Goal: Task Accomplishment & Management: Use online tool/utility

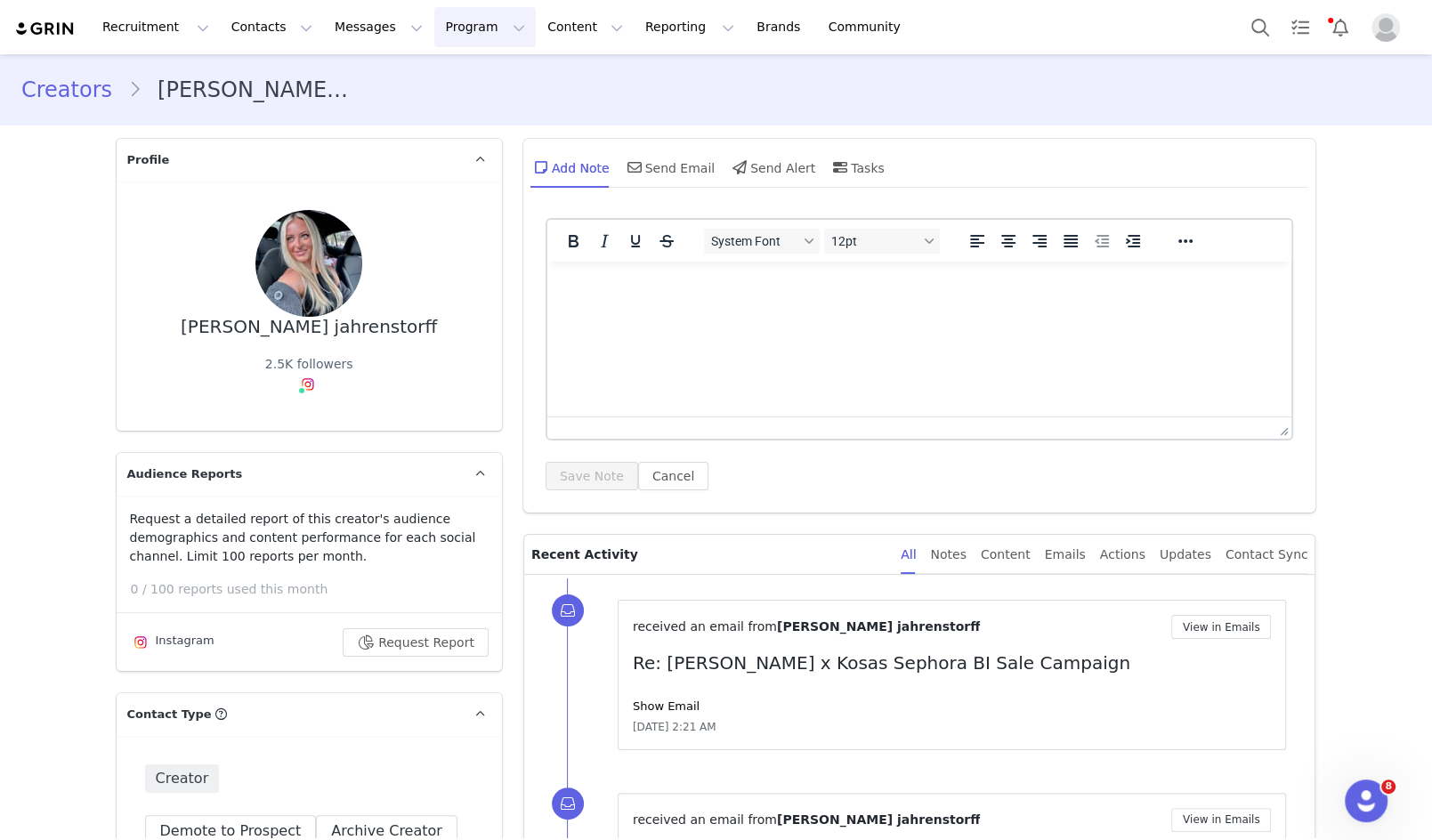
click at [467, 42] on button "Program Program" at bounding box center [484, 26] width 102 height 40
click at [469, 108] on p "Campaigns" at bounding box center [455, 111] width 70 height 18
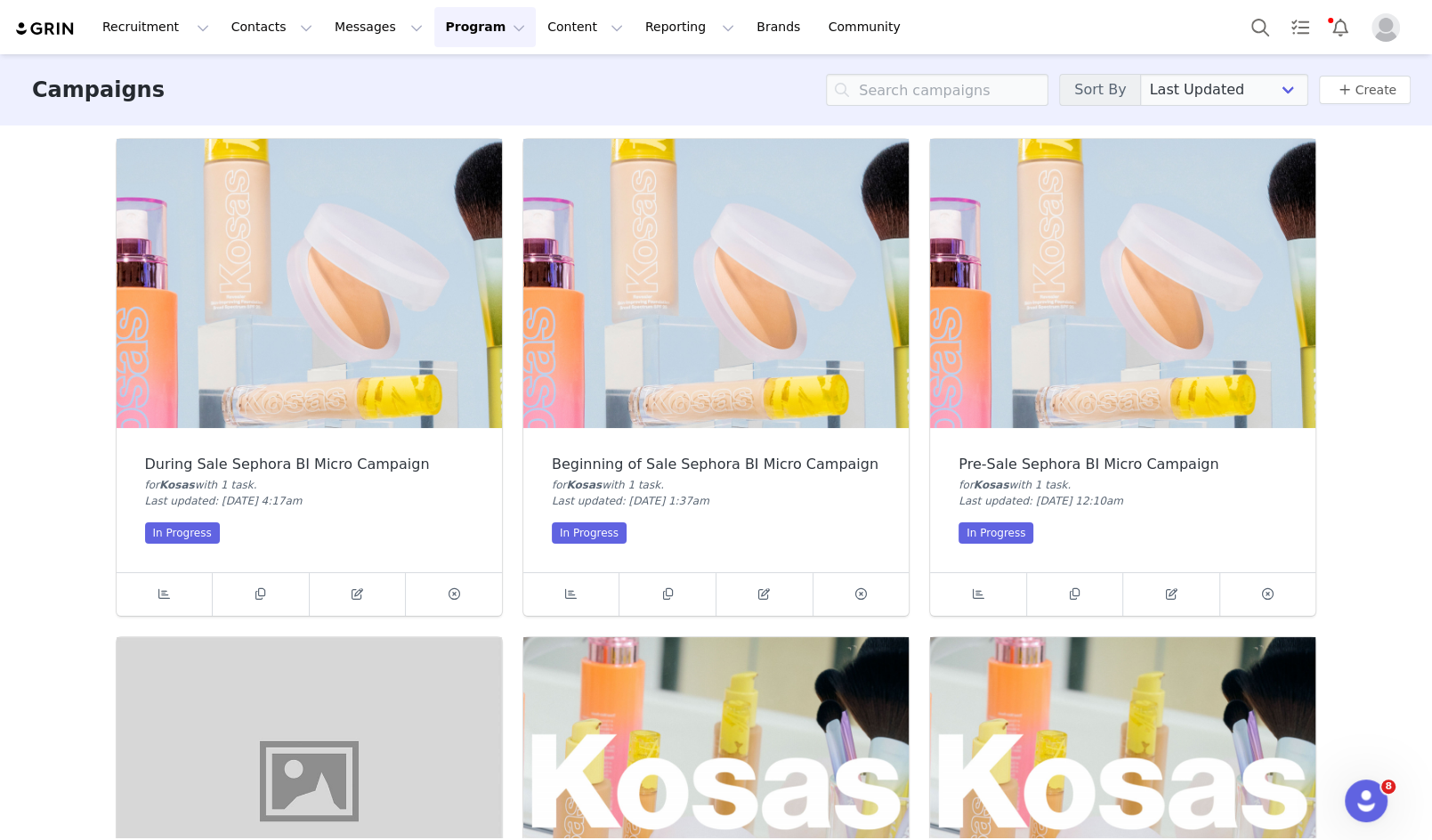
click at [1115, 230] on img at bounding box center [1123, 283] width 386 height 289
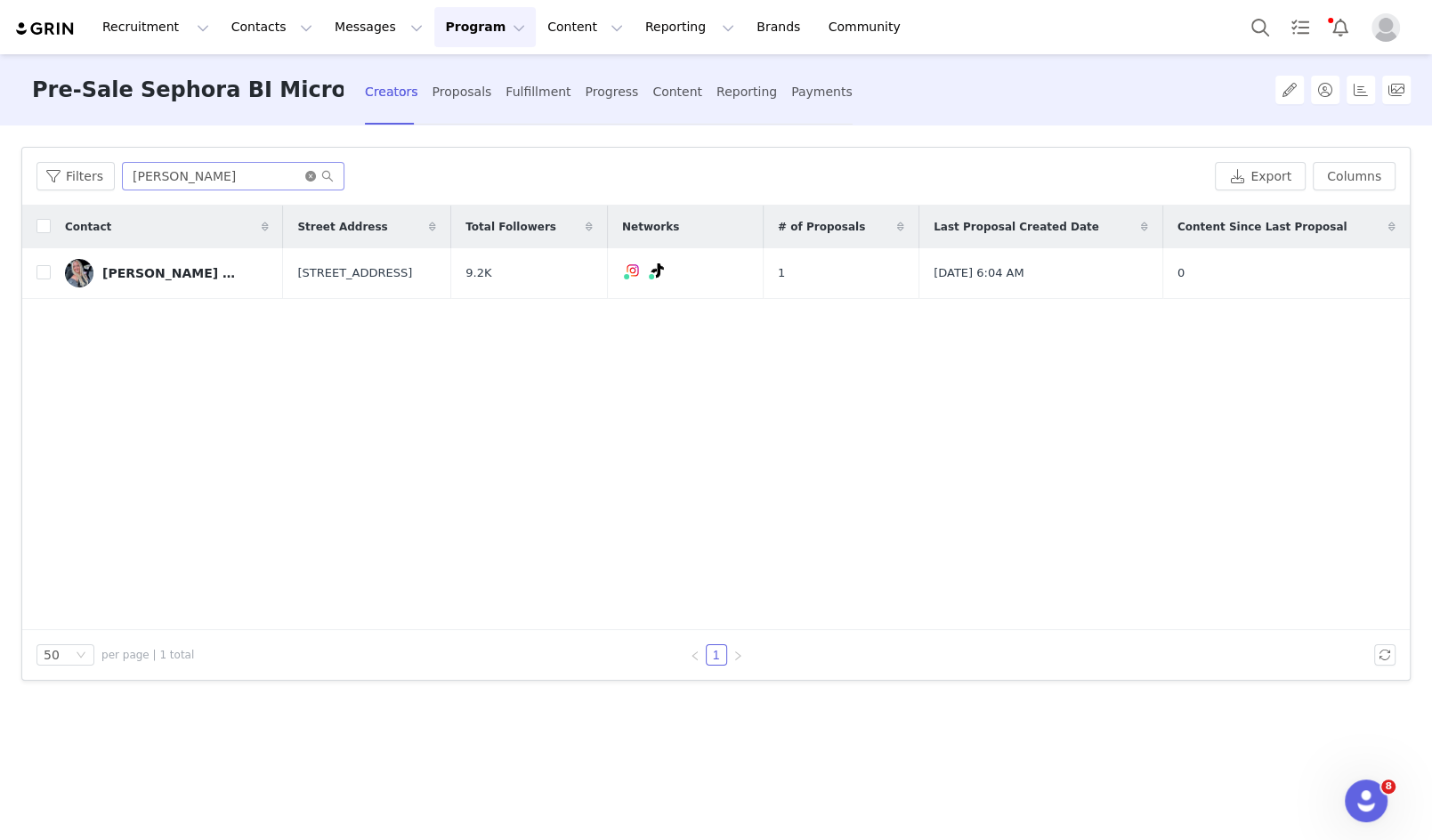
click at [311, 178] on icon "icon: close-circle" at bounding box center [310, 176] width 11 height 11
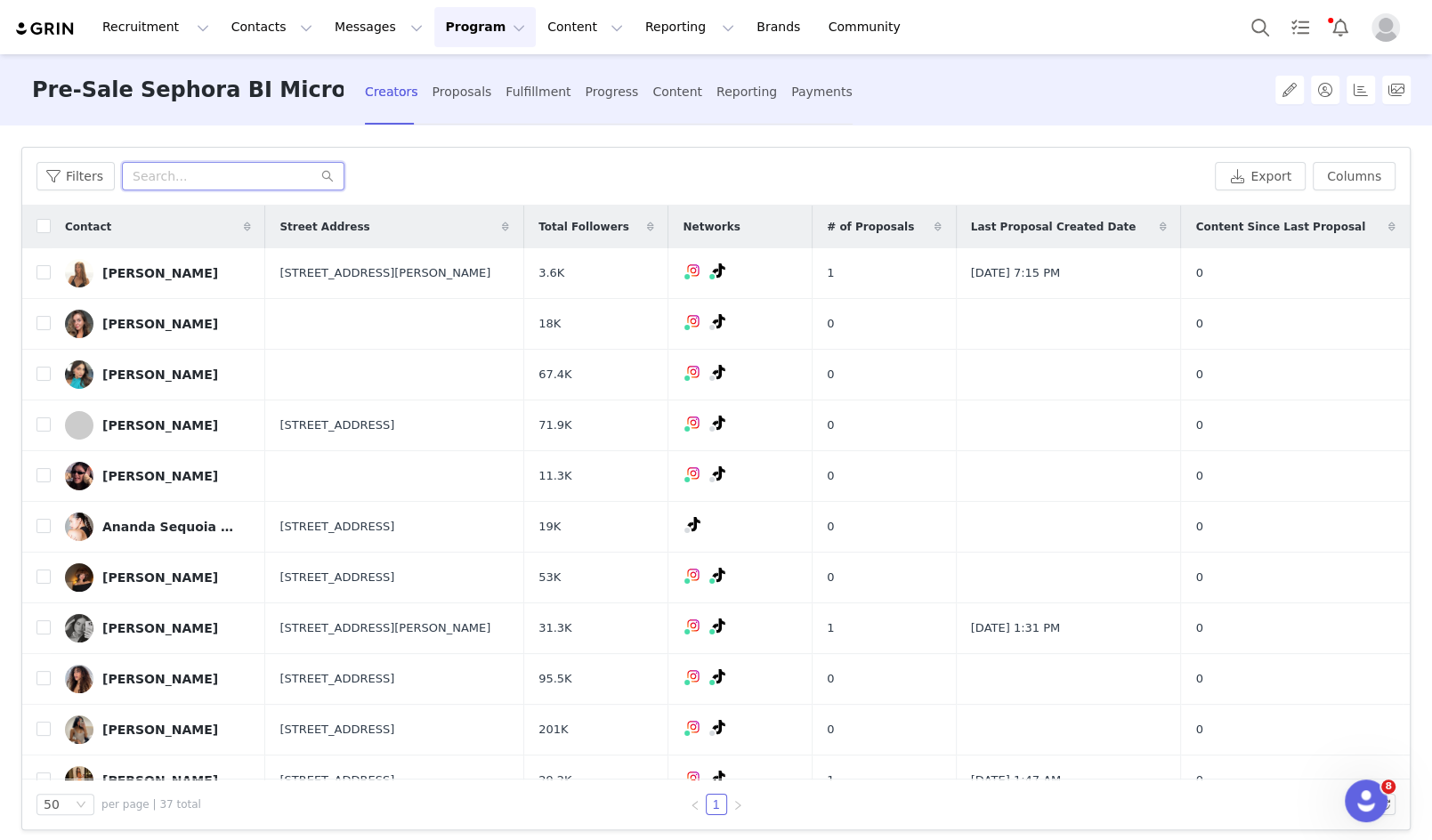
click at [239, 171] on input "text" at bounding box center [233, 176] width 222 height 28
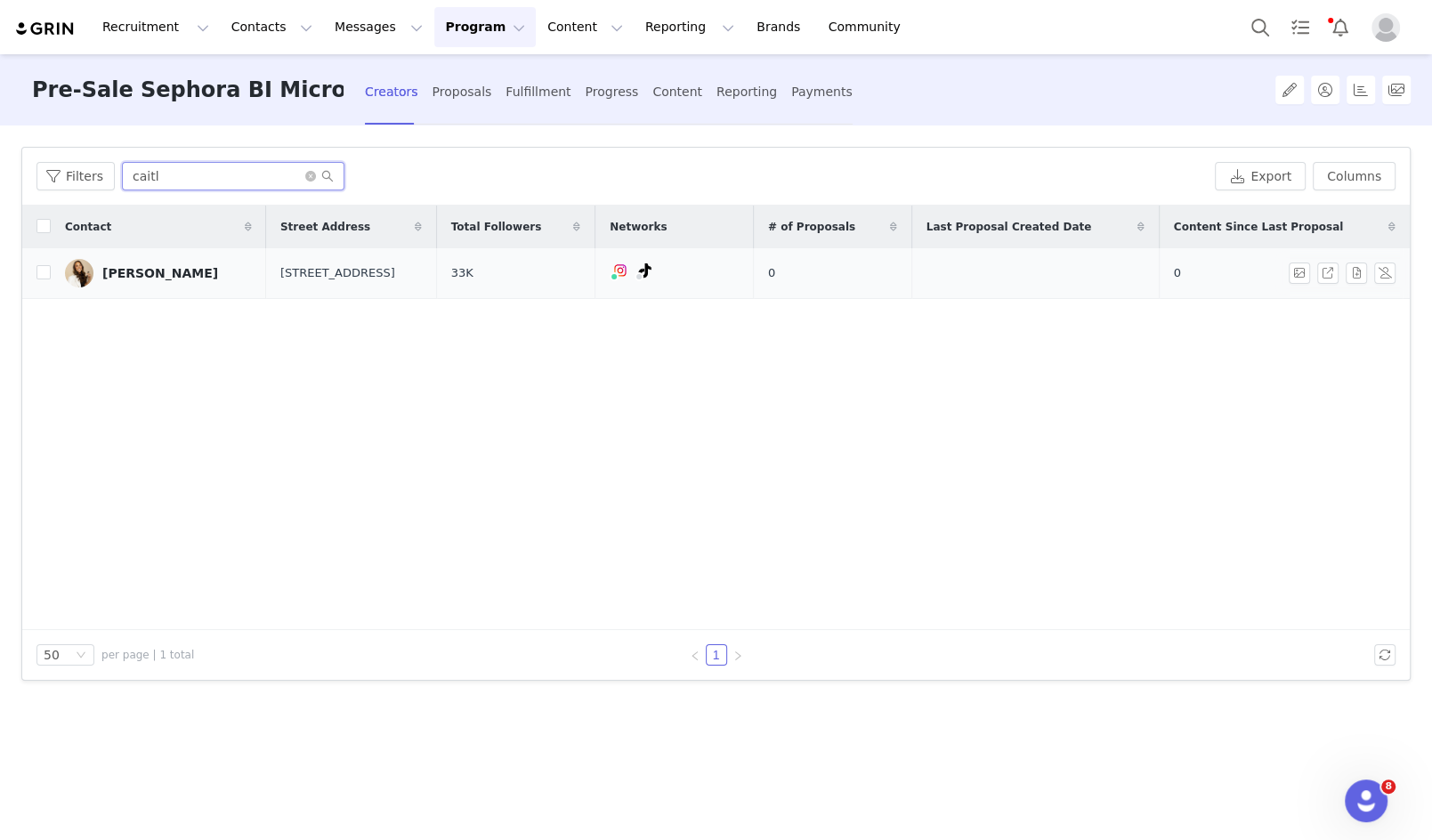
type input "caitl"
click at [123, 275] on div "[PERSON_NAME]" at bounding box center [161, 273] width 116 height 14
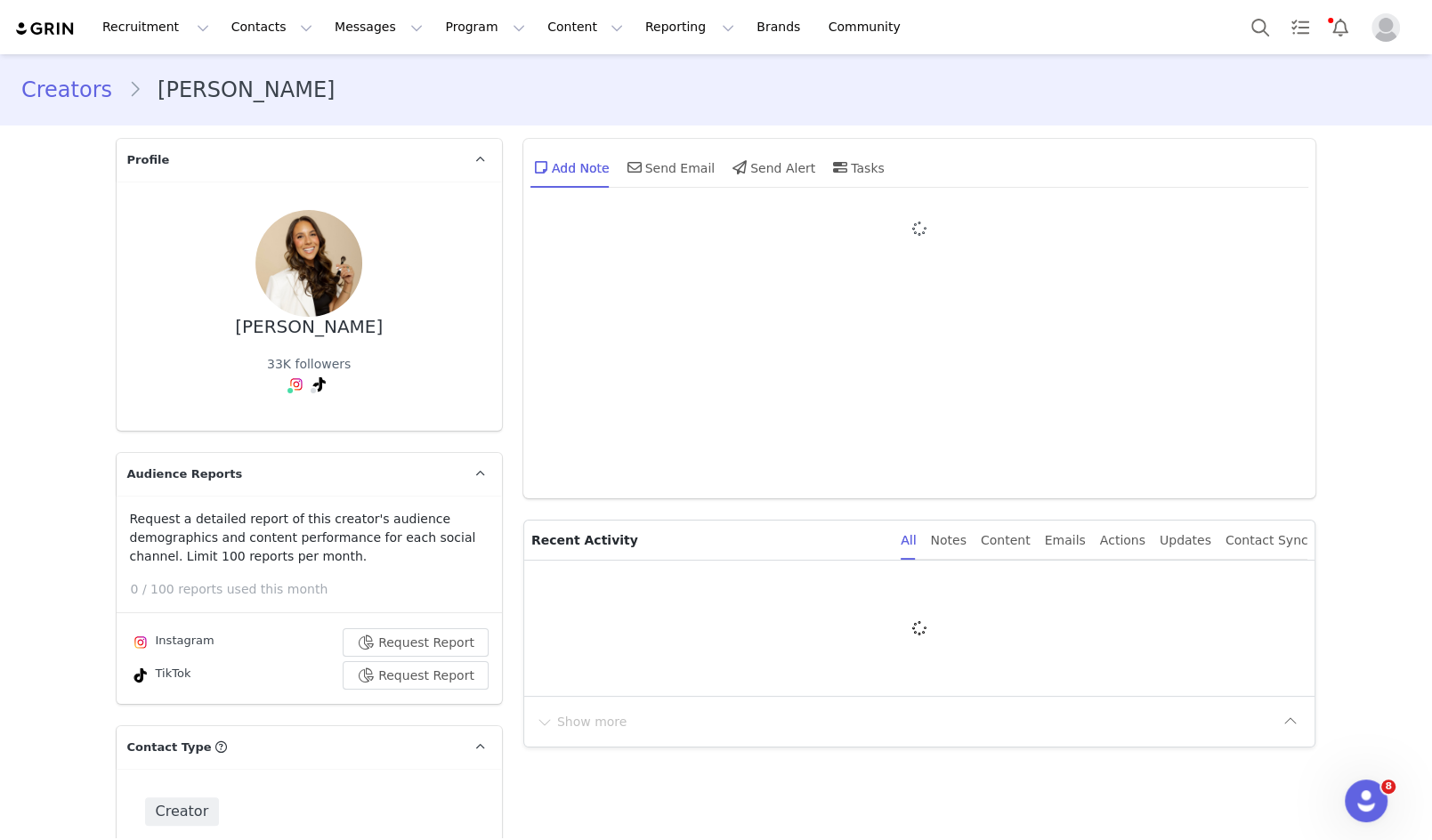
type input "+1 ([GEOGRAPHIC_DATA])"
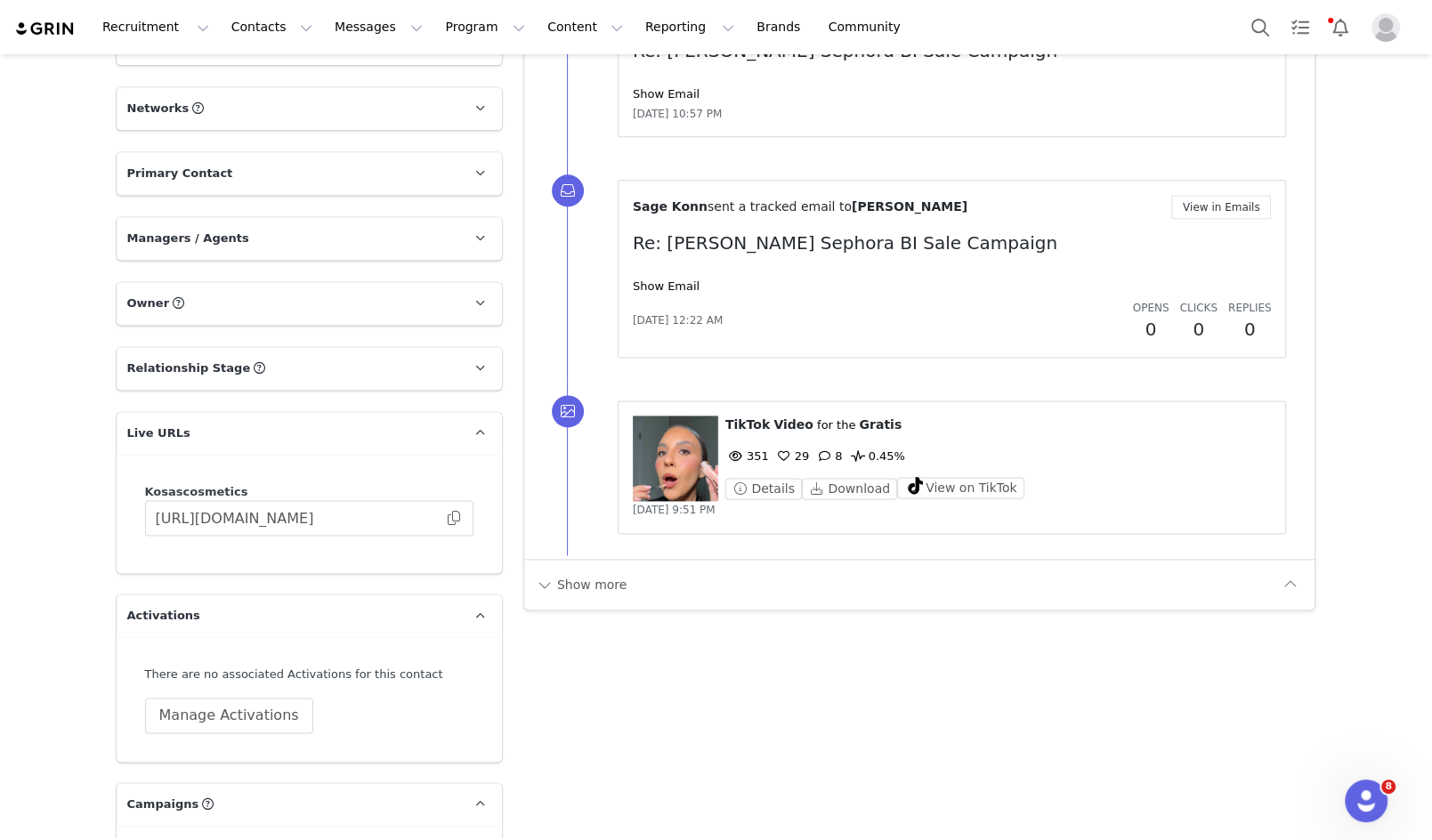
scroll to position [2024, 0]
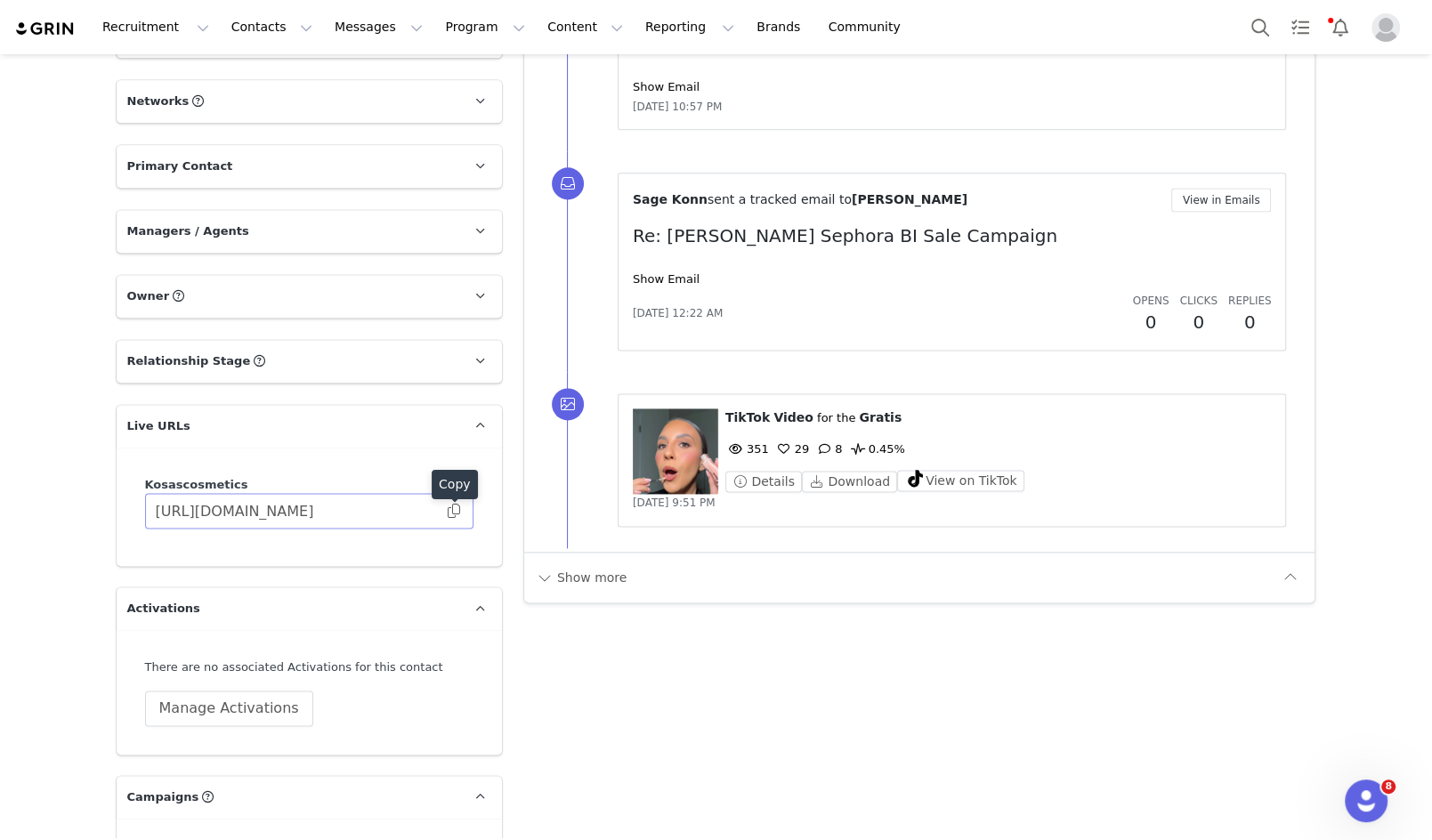
click at [455, 510] on span at bounding box center [453, 510] width 17 height 0
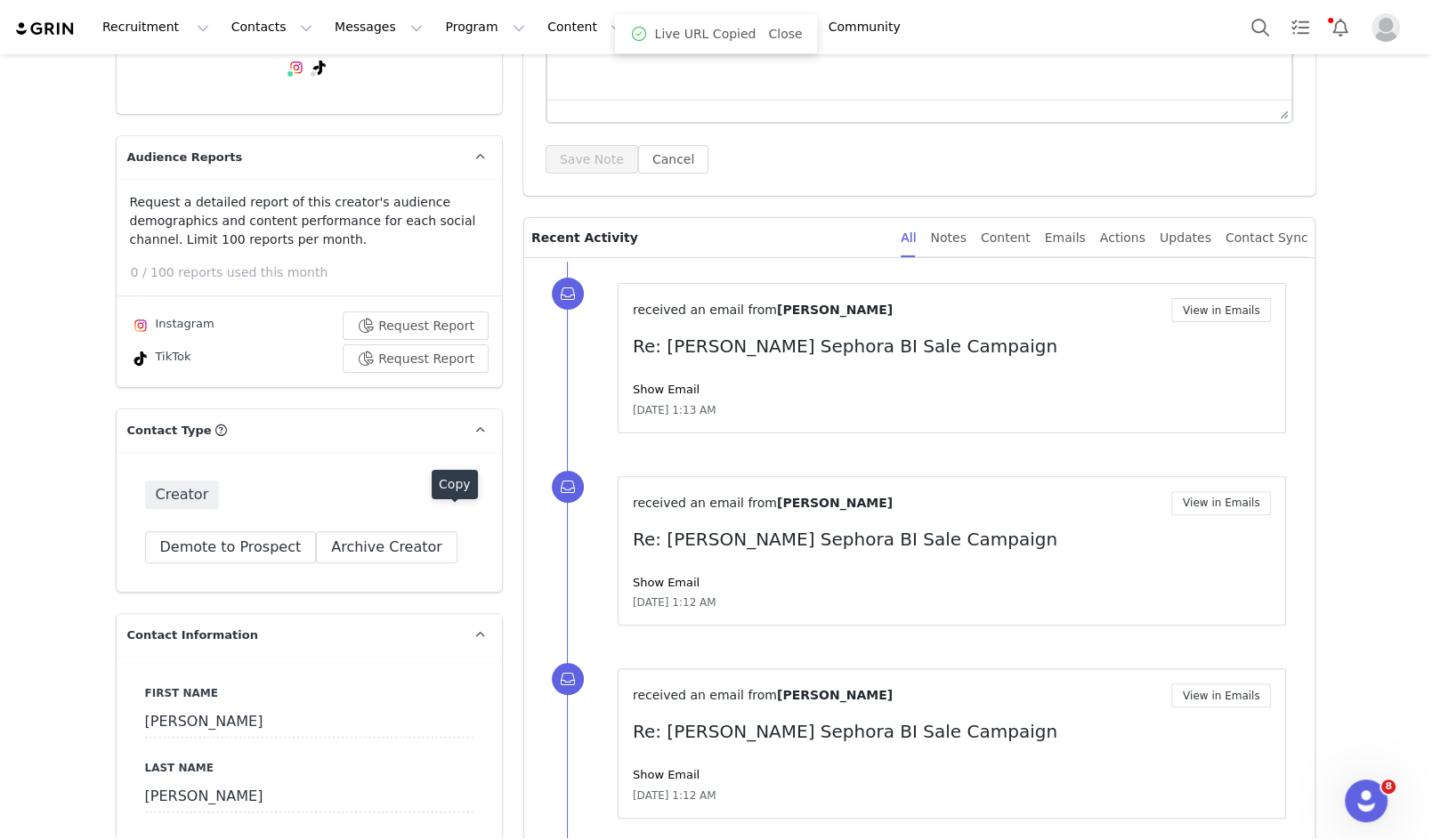
scroll to position [0, 0]
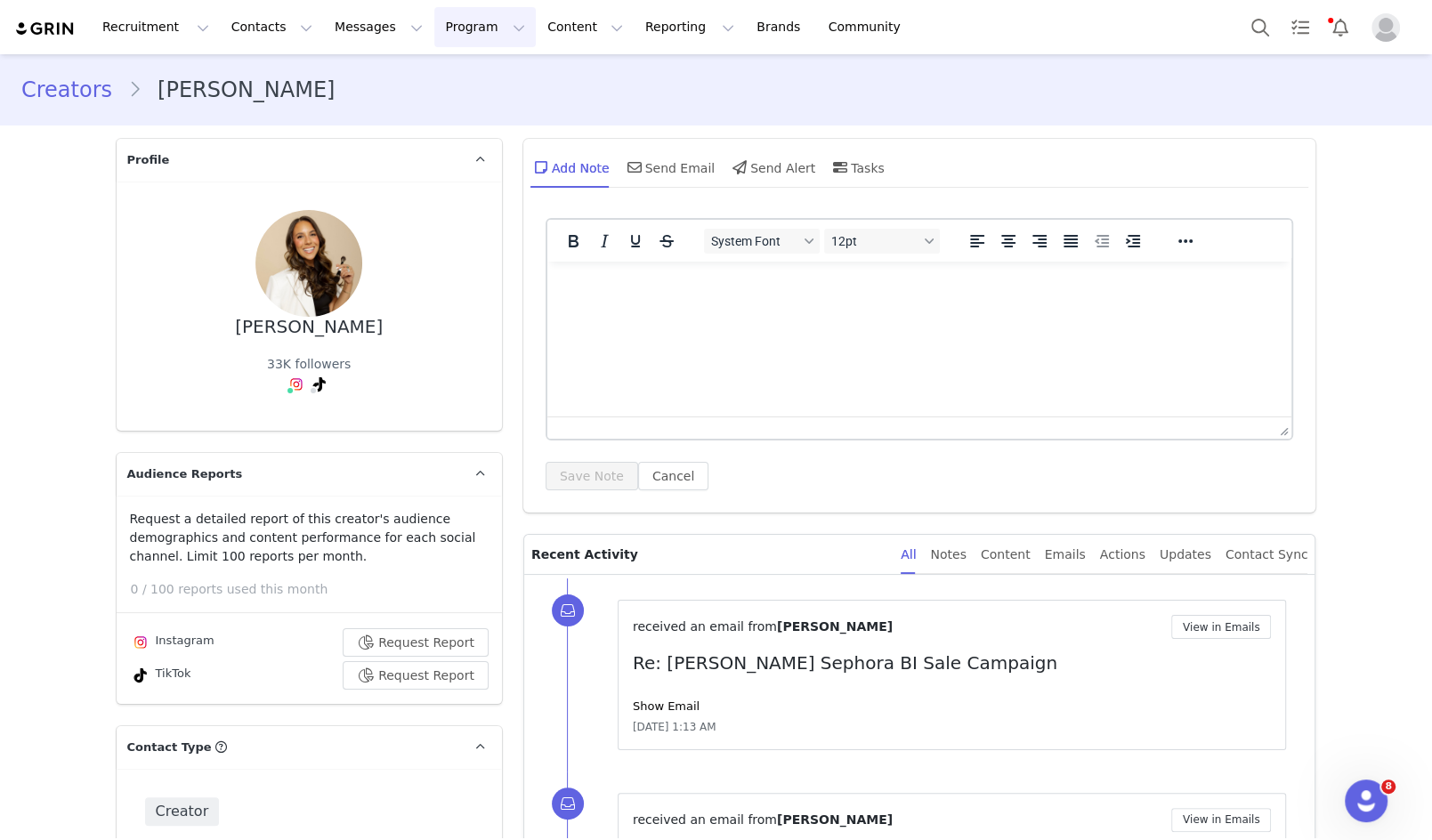
click at [434, 33] on button "Program Program" at bounding box center [484, 26] width 102 height 40
click at [469, 114] on p "Campaigns" at bounding box center [455, 111] width 70 height 18
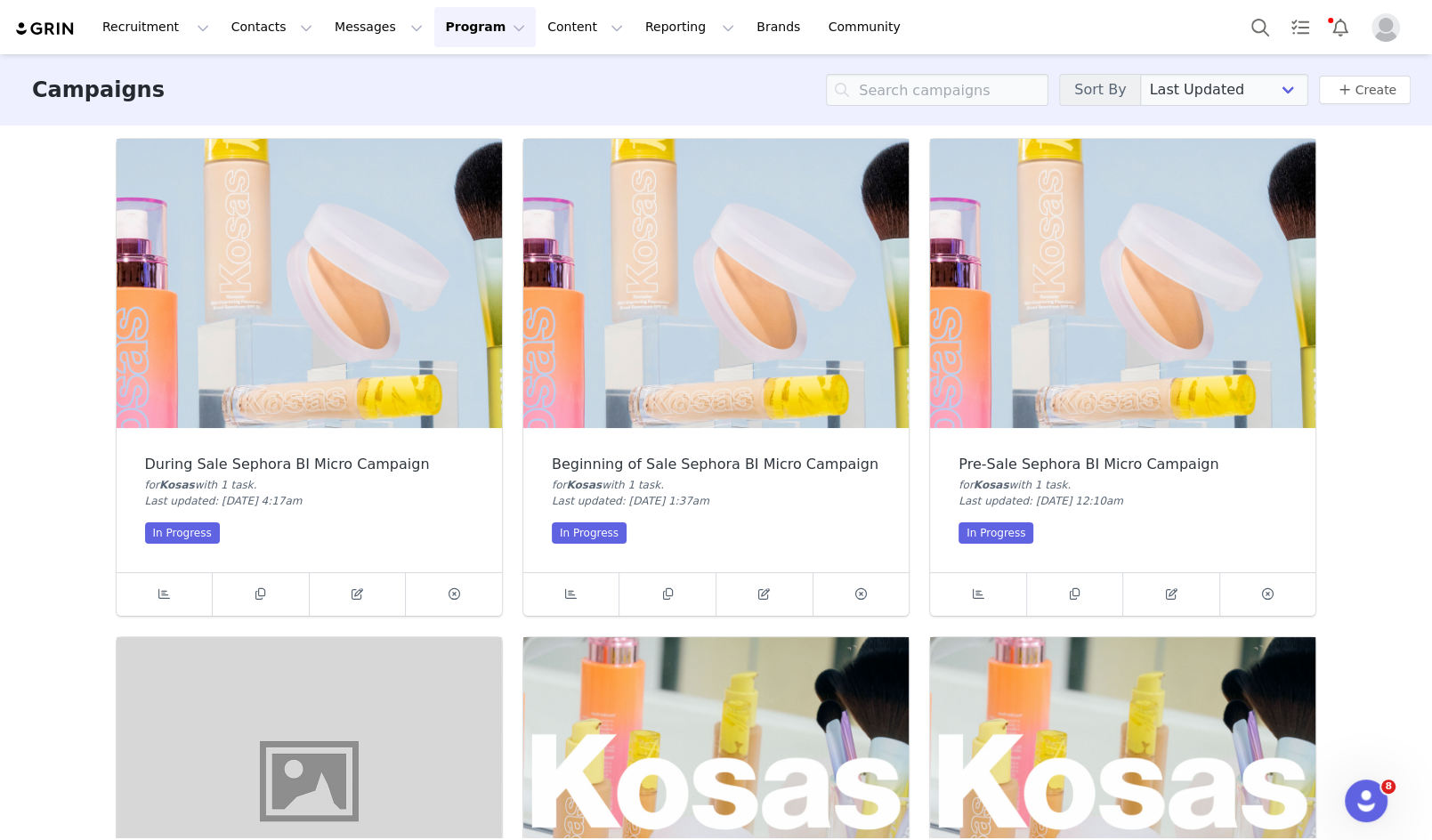
click at [1136, 339] on img at bounding box center [1123, 283] width 386 height 289
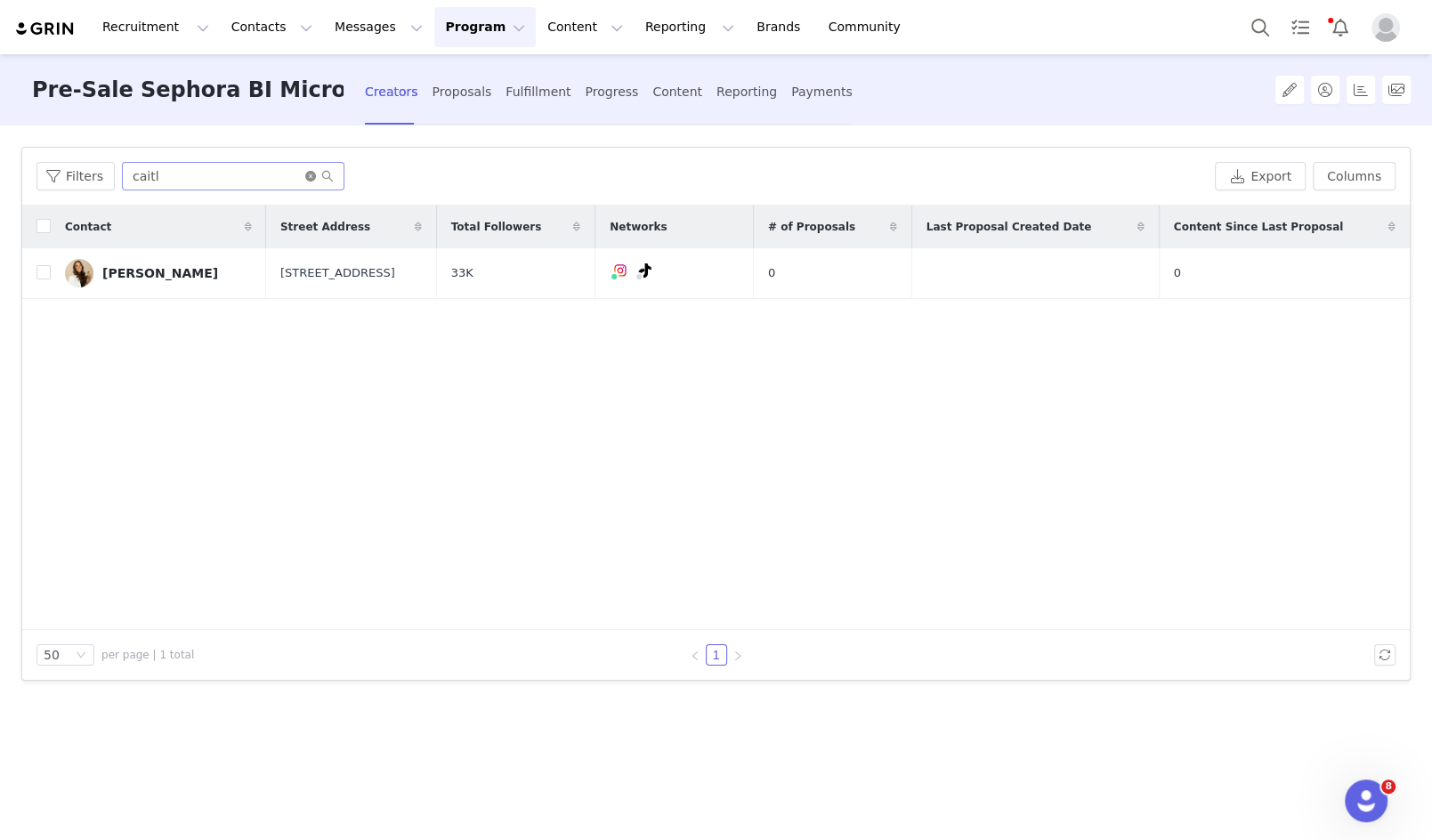
click at [307, 173] on icon "icon: close-circle" at bounding box center [310, 176] width 11 height 11
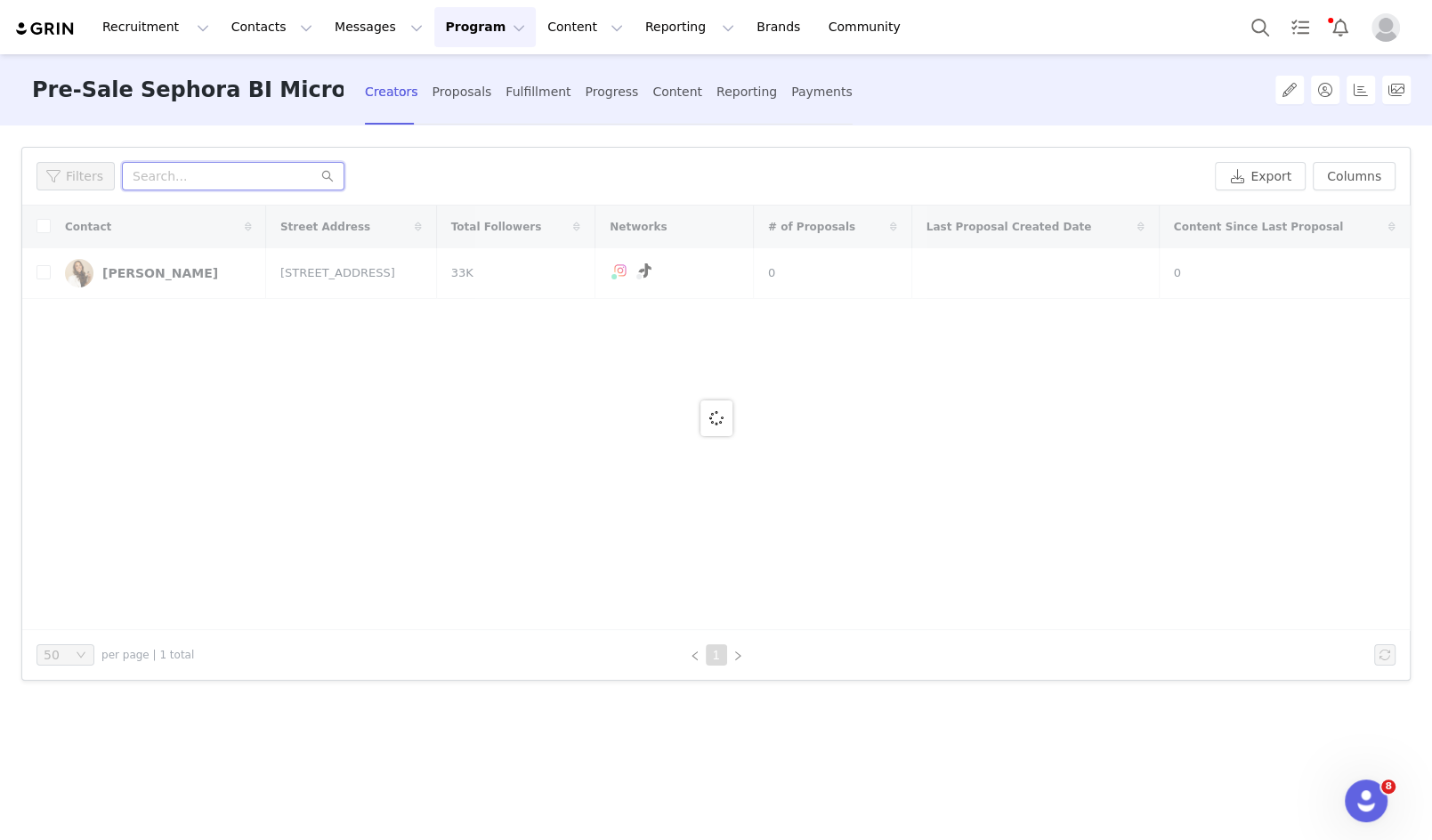
click at [241, 171] on input "text" at bounding box center [233, 176] width 222 height 28
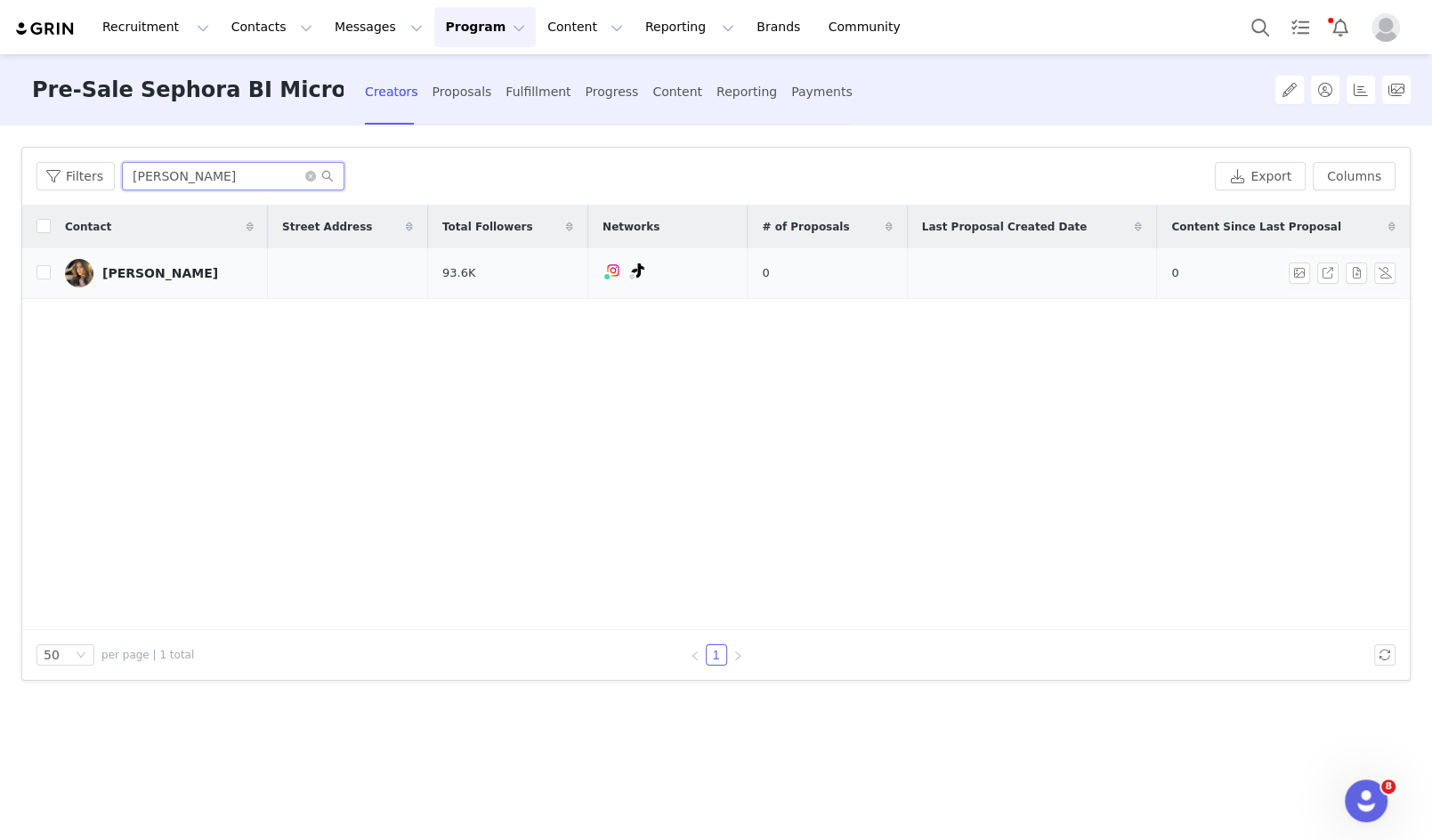
type input "[PERSON_NAME]"
click at [164, 266] on div "[PERSON_NAME]" at bounding box center [161, 273] width 116 height 14
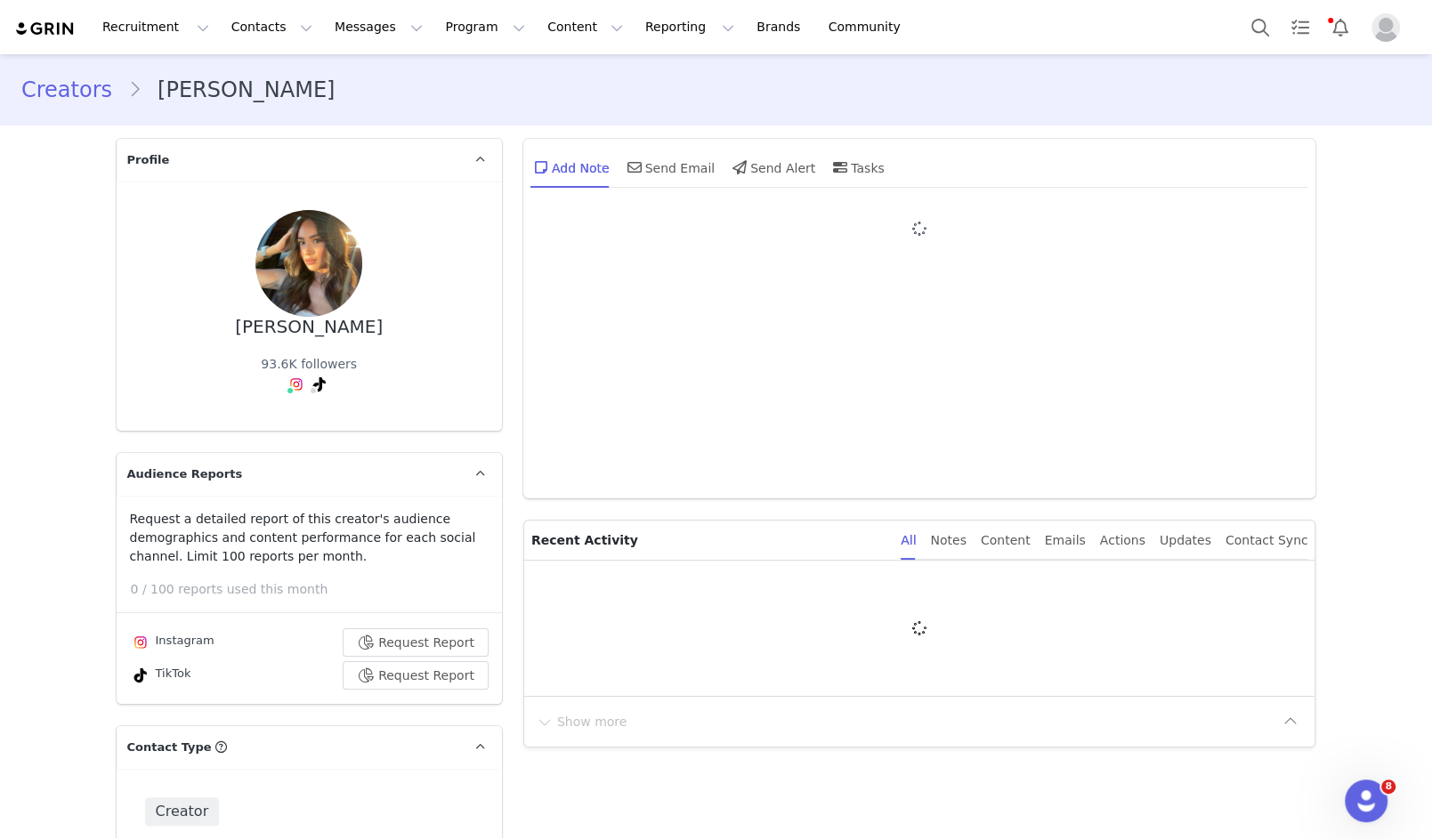
type input "+1 ([GEOGRAPHIC_DATA])"
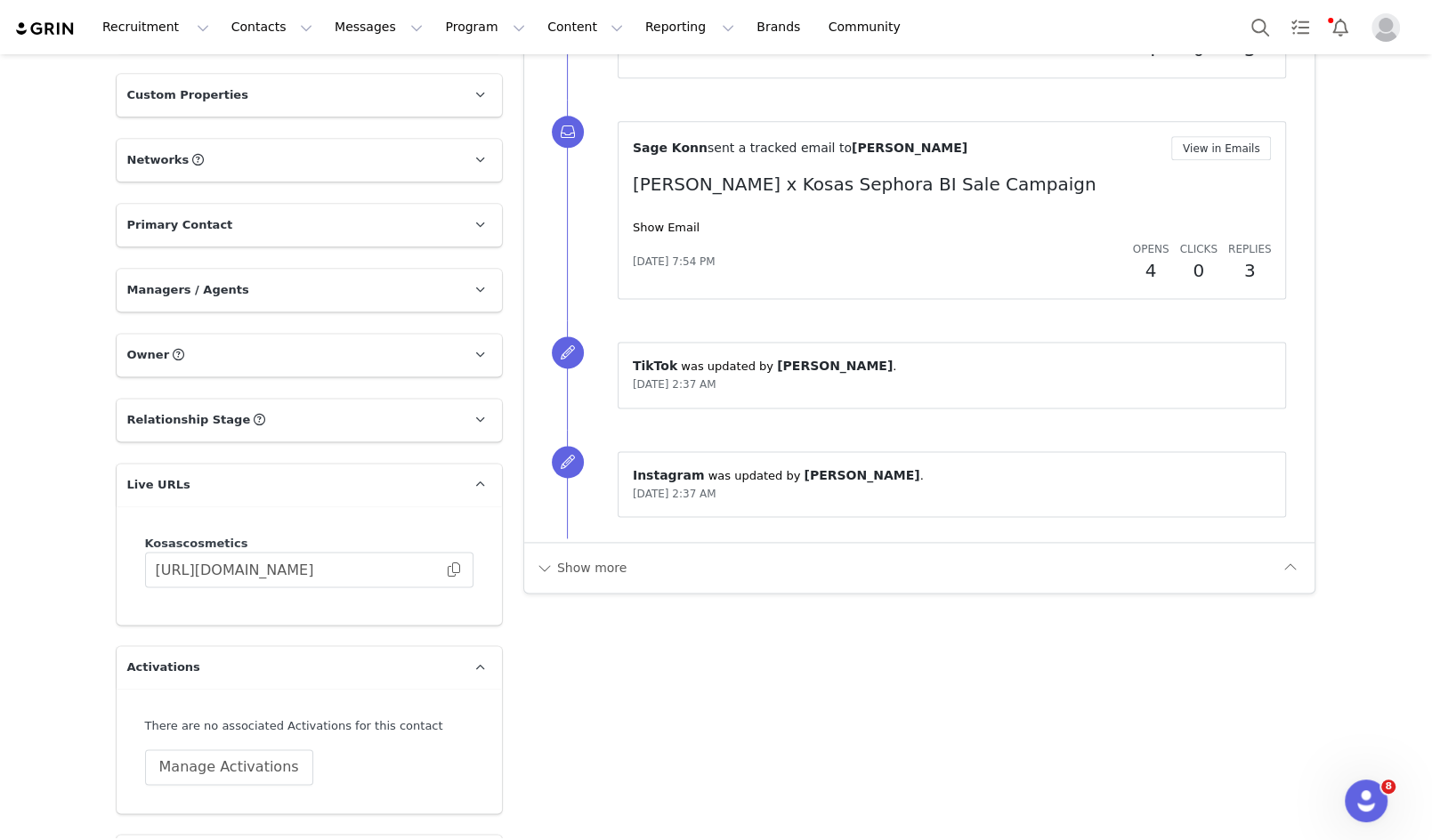
scroll to position [2004, 0]
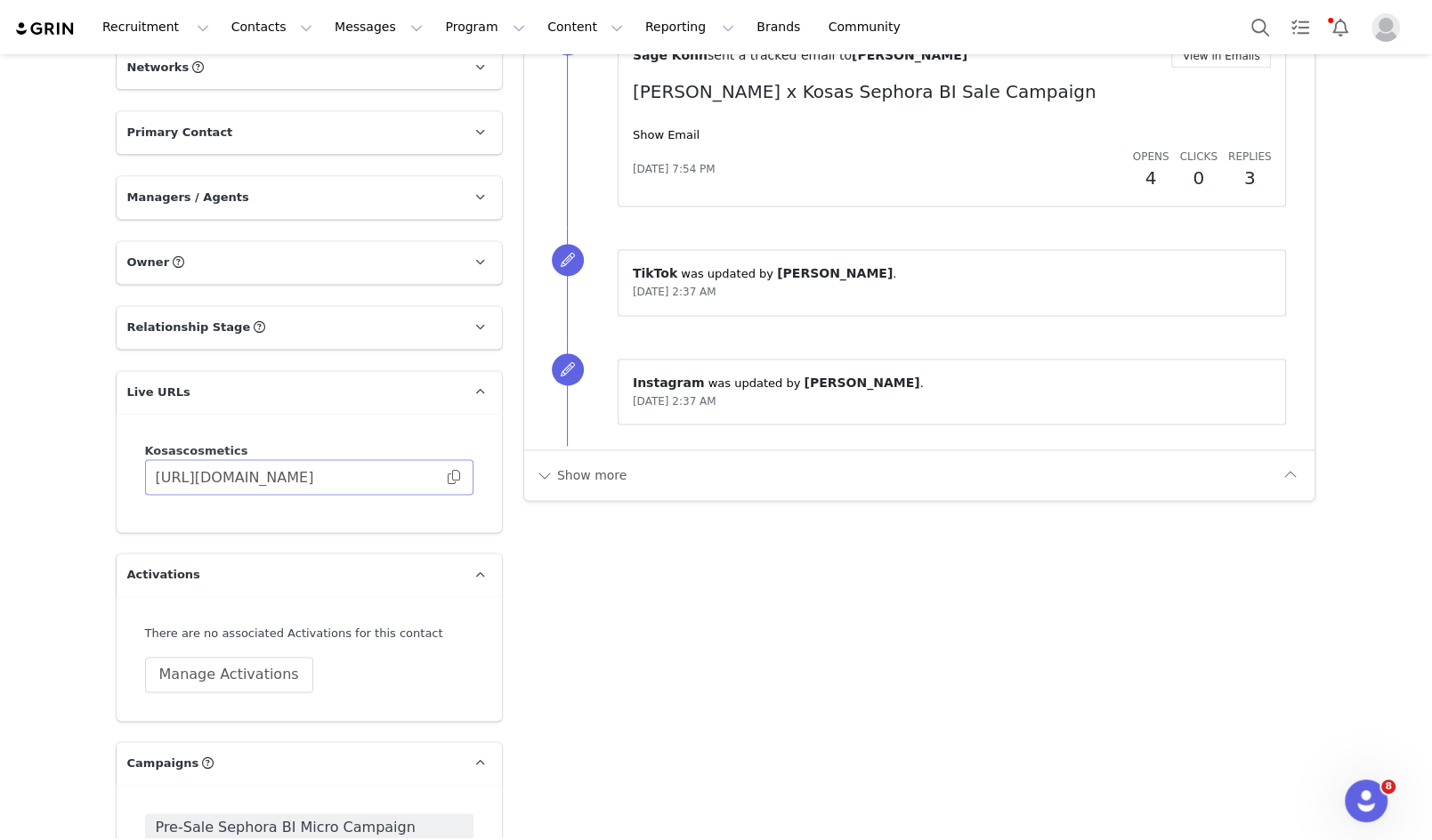
click at [450, 477] on span at bounding box center [453, 477] width 17 height 0
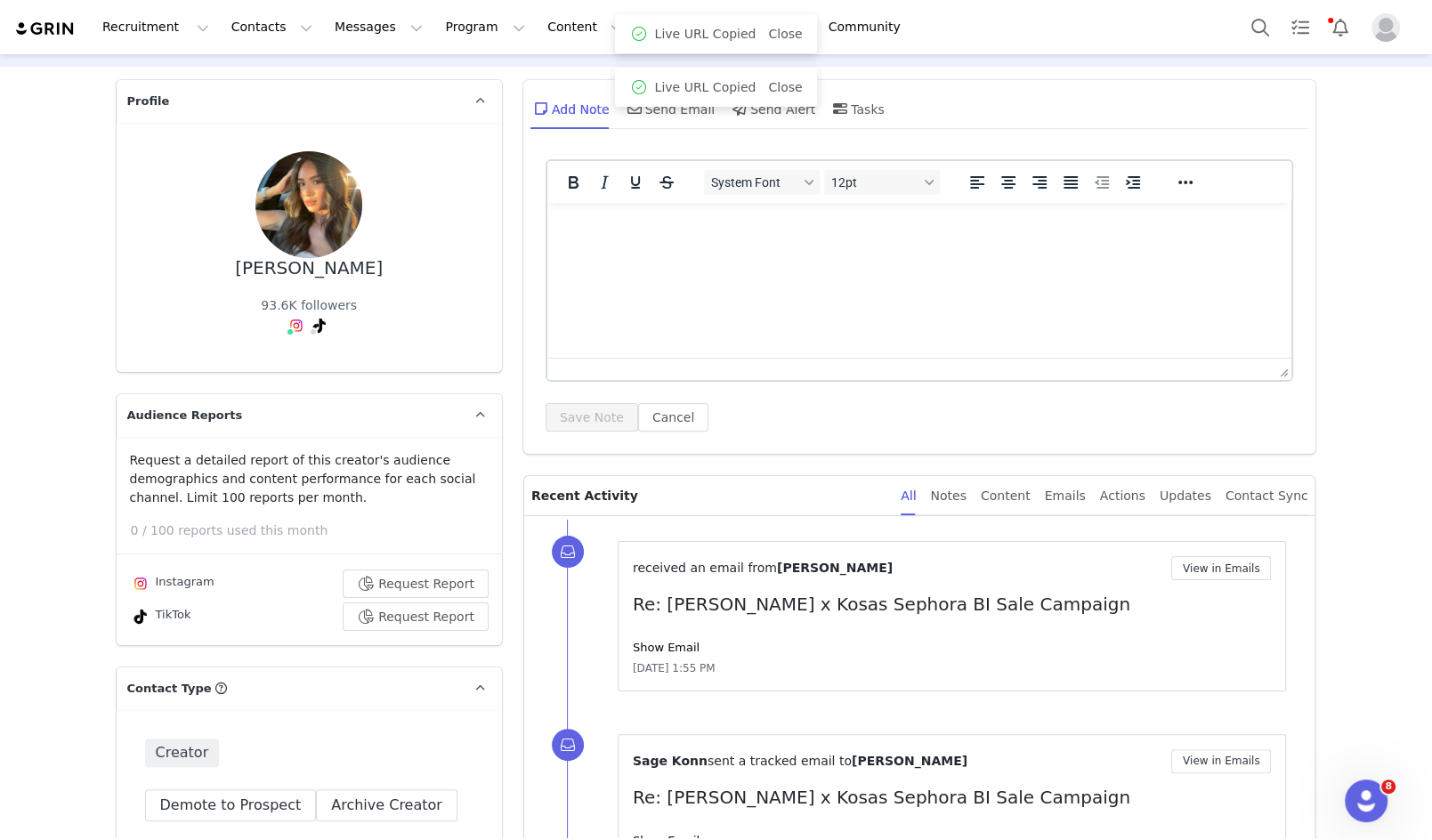
scroll to position [0, 0]
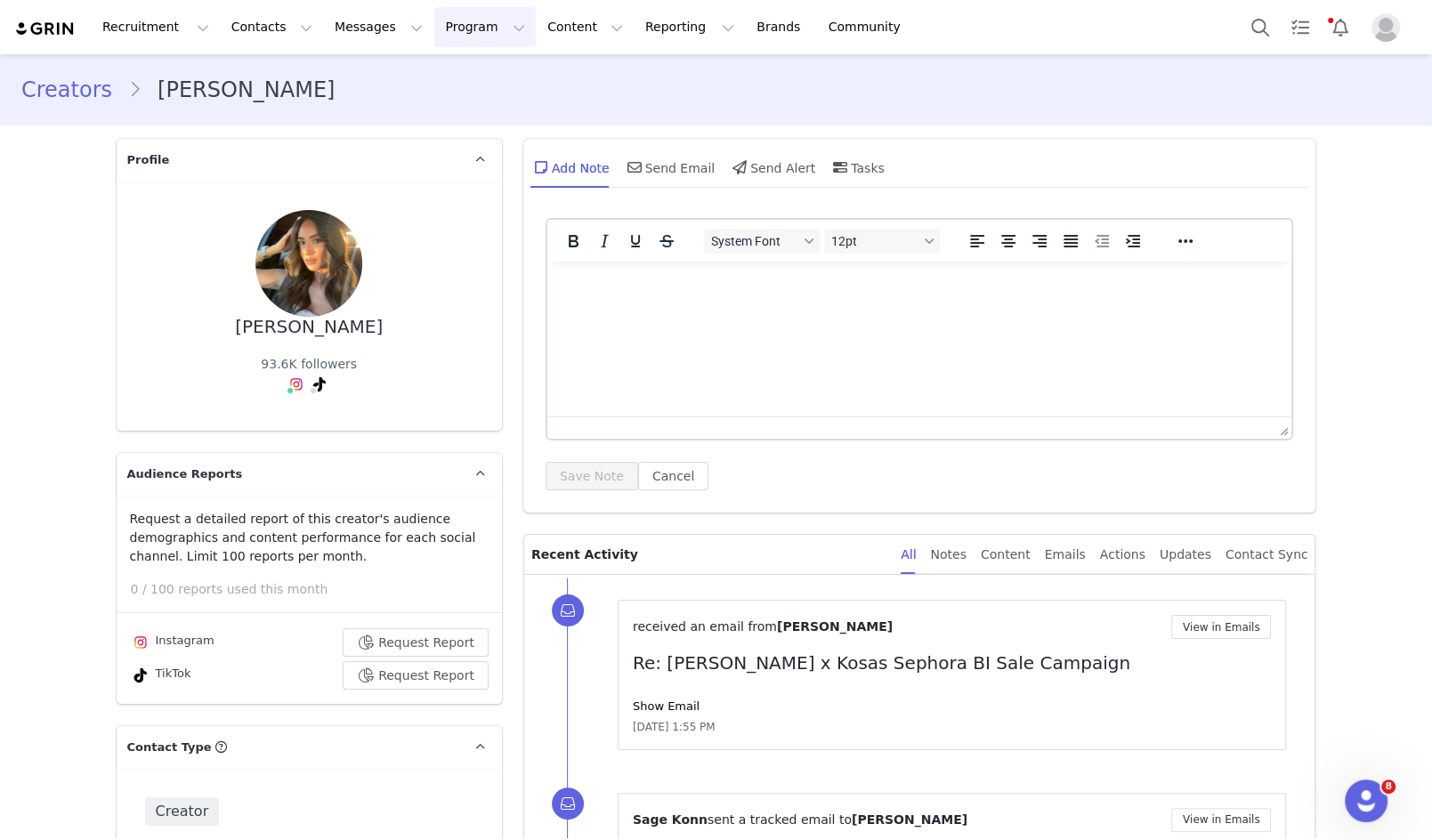
click at [467, 25] on button "Program Program" at bounding box center [484, 26] width 102 height 40
click at [485, 106] on div "Campaigns" at bounding box center [477, 111] width 119 height 18
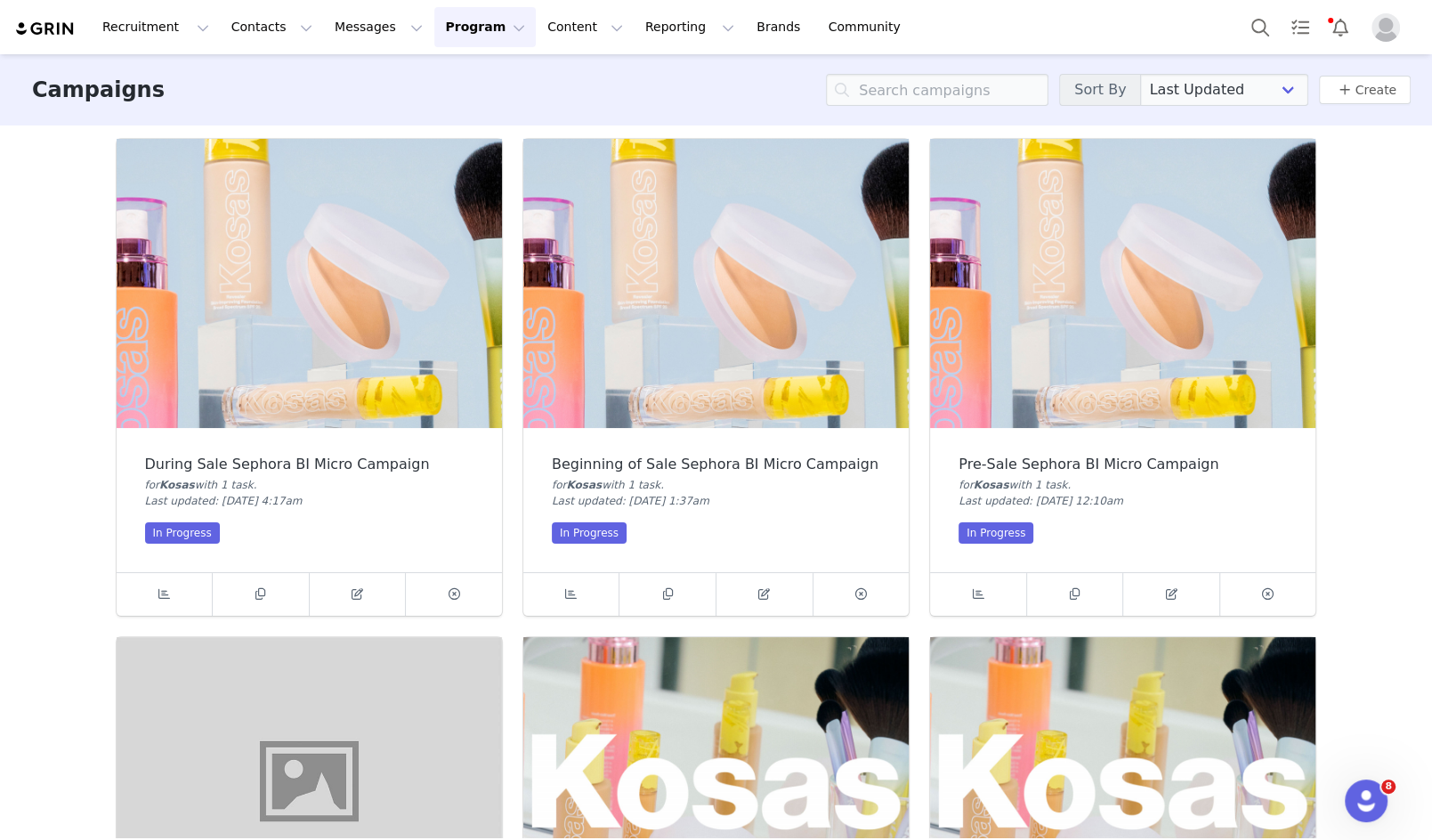
click at [1033, 319] on img at bounding box center [1123, 283] width 386 height 289
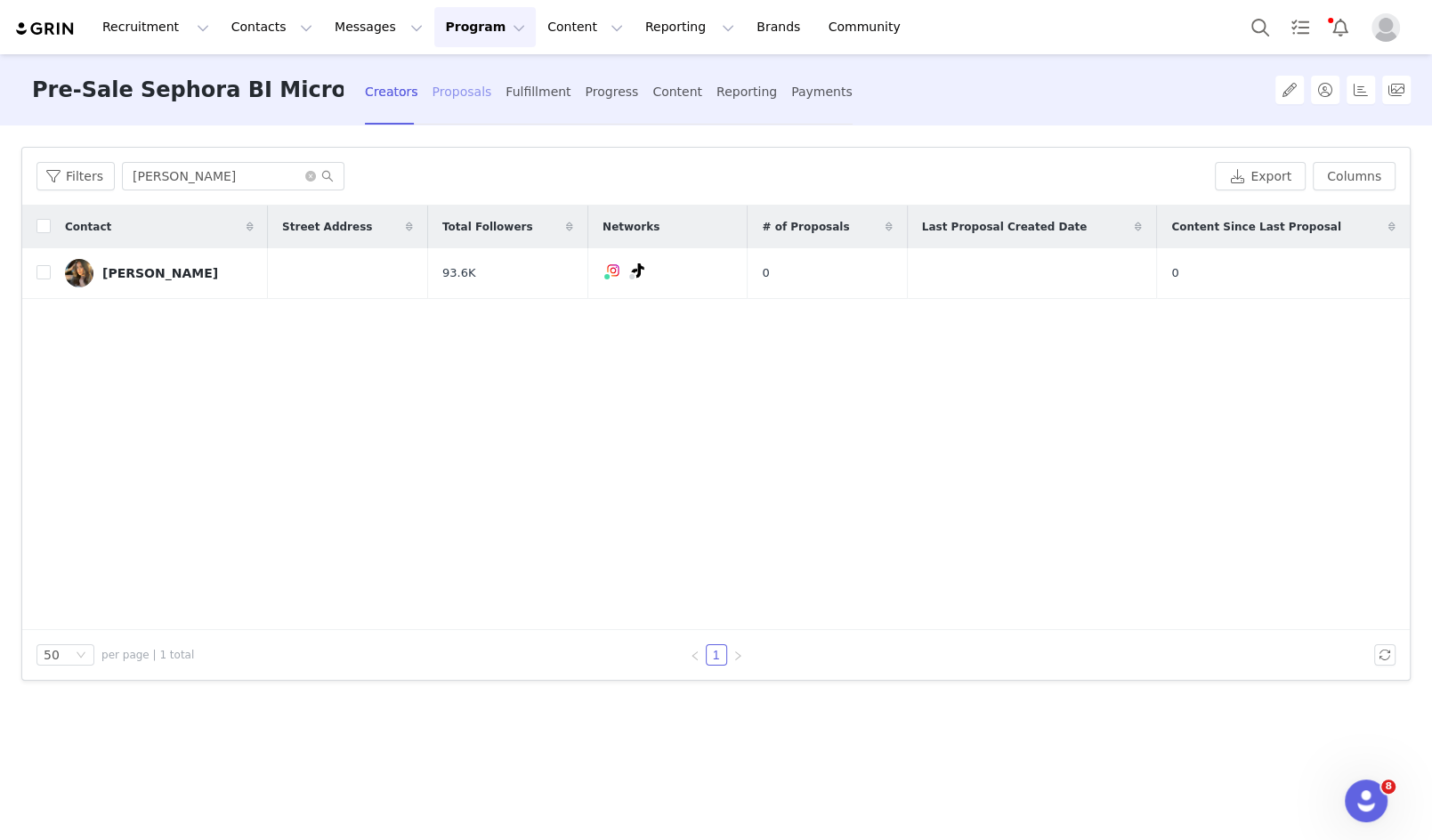
click at [458, 86] on div "Proposals" at bounding box center [462, 92] width 60 height 47
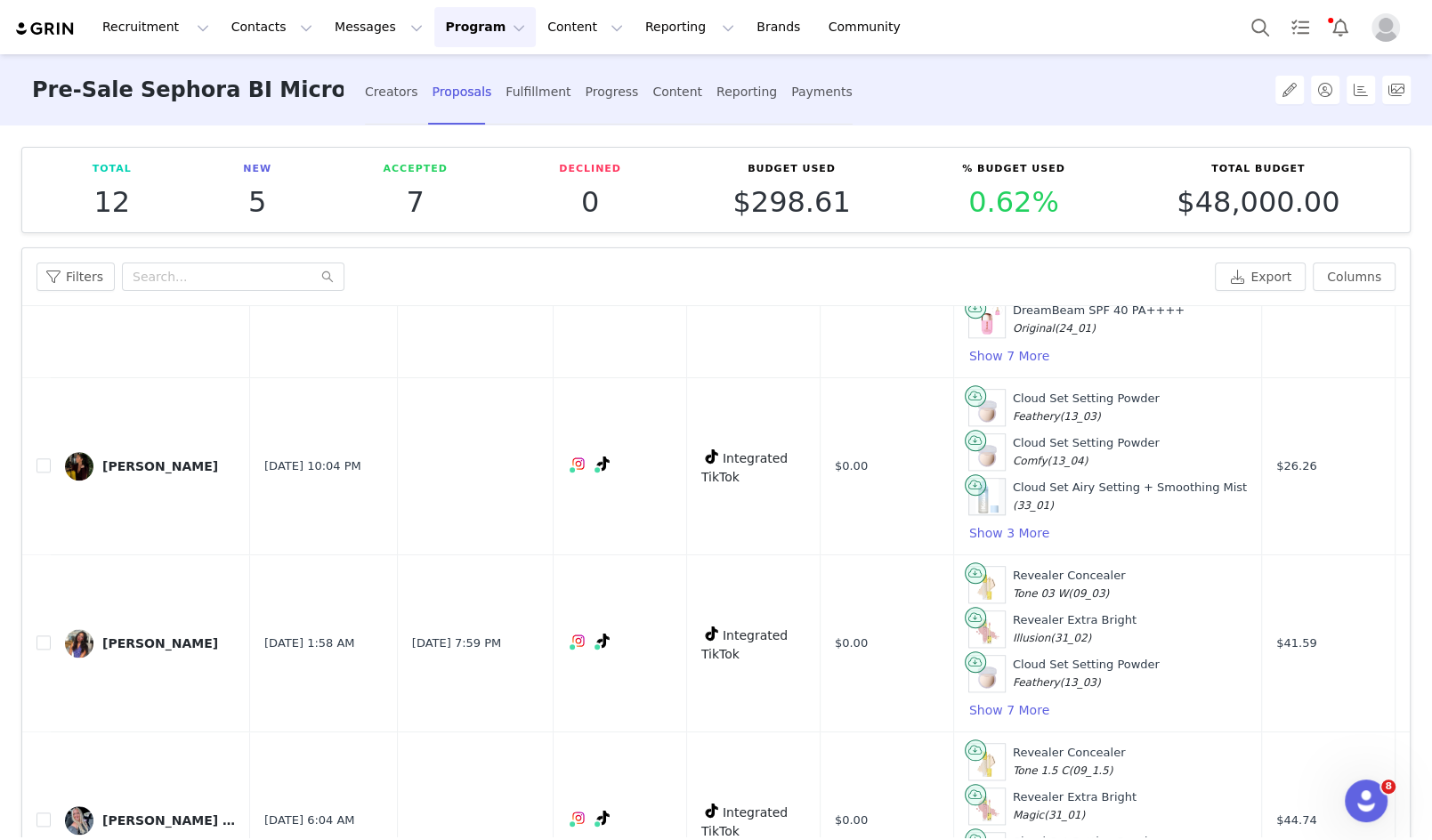
scroll to position [1006, 0]
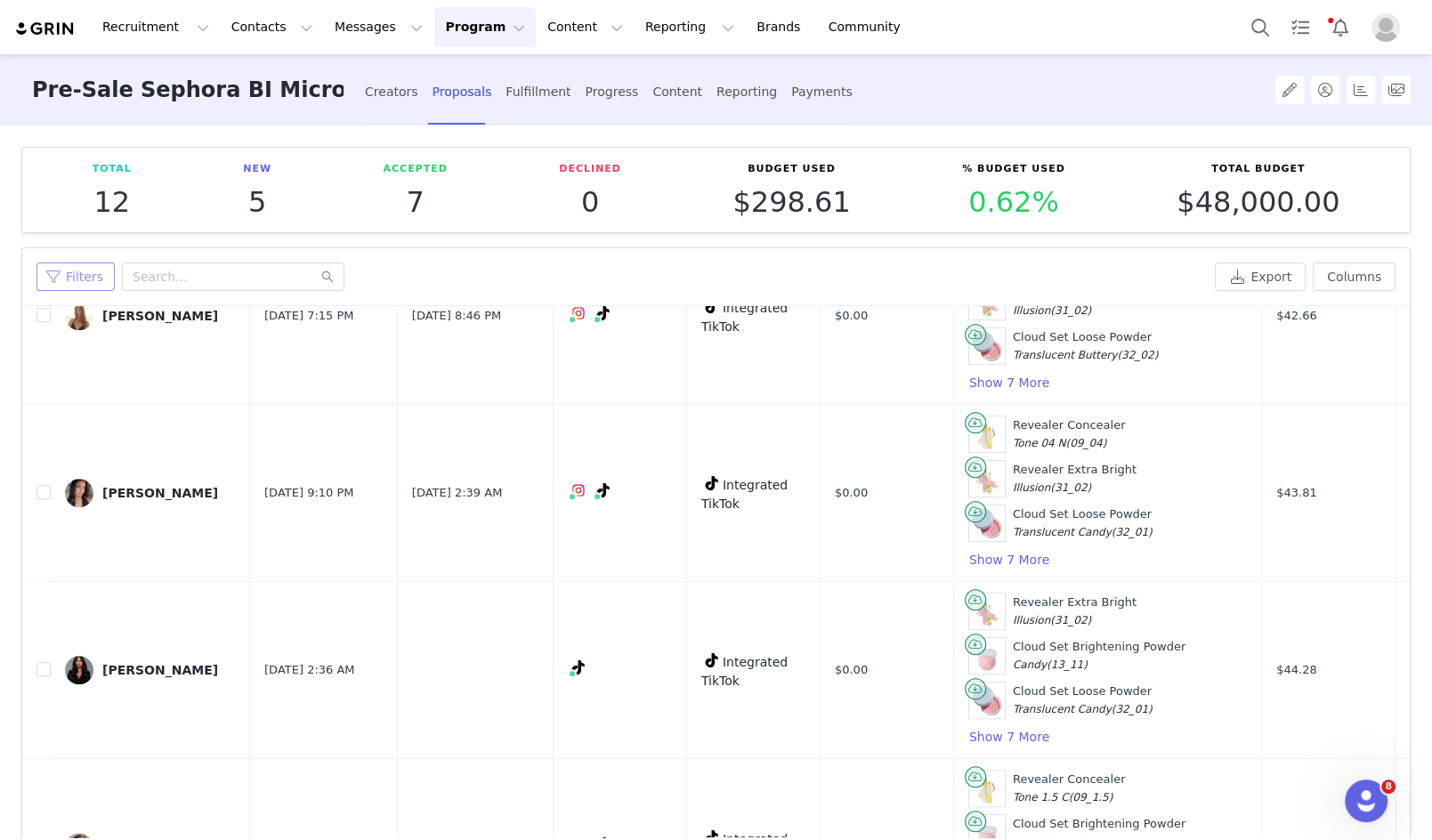
click at [73, 271] on button "Filters" at bounding box center [75, 276] width 78 height 28
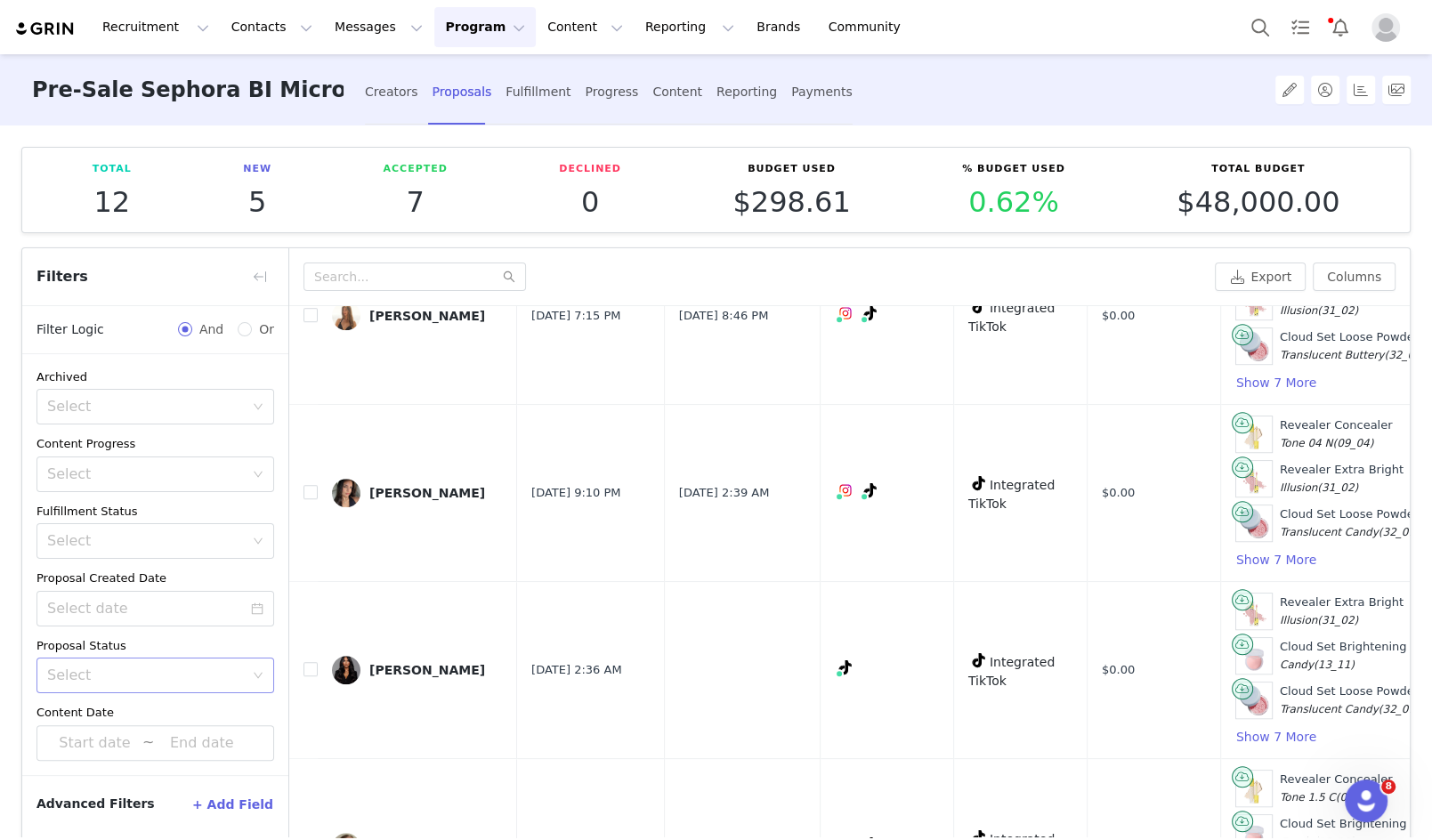
scroll to position [113, 0]
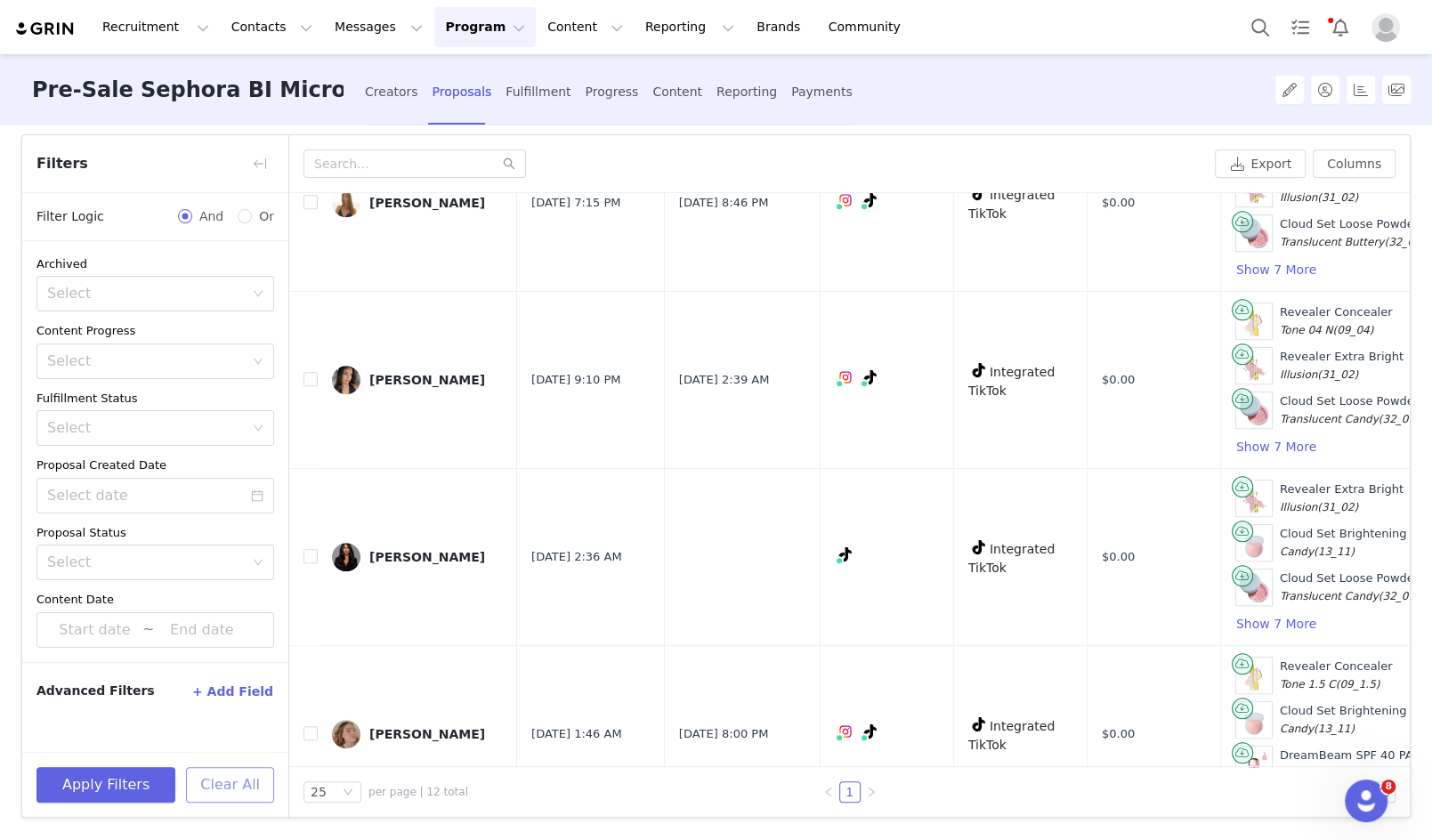
click at [232, 786] on button "Clear All" at bounding box center [229, 785] width 88 height 36
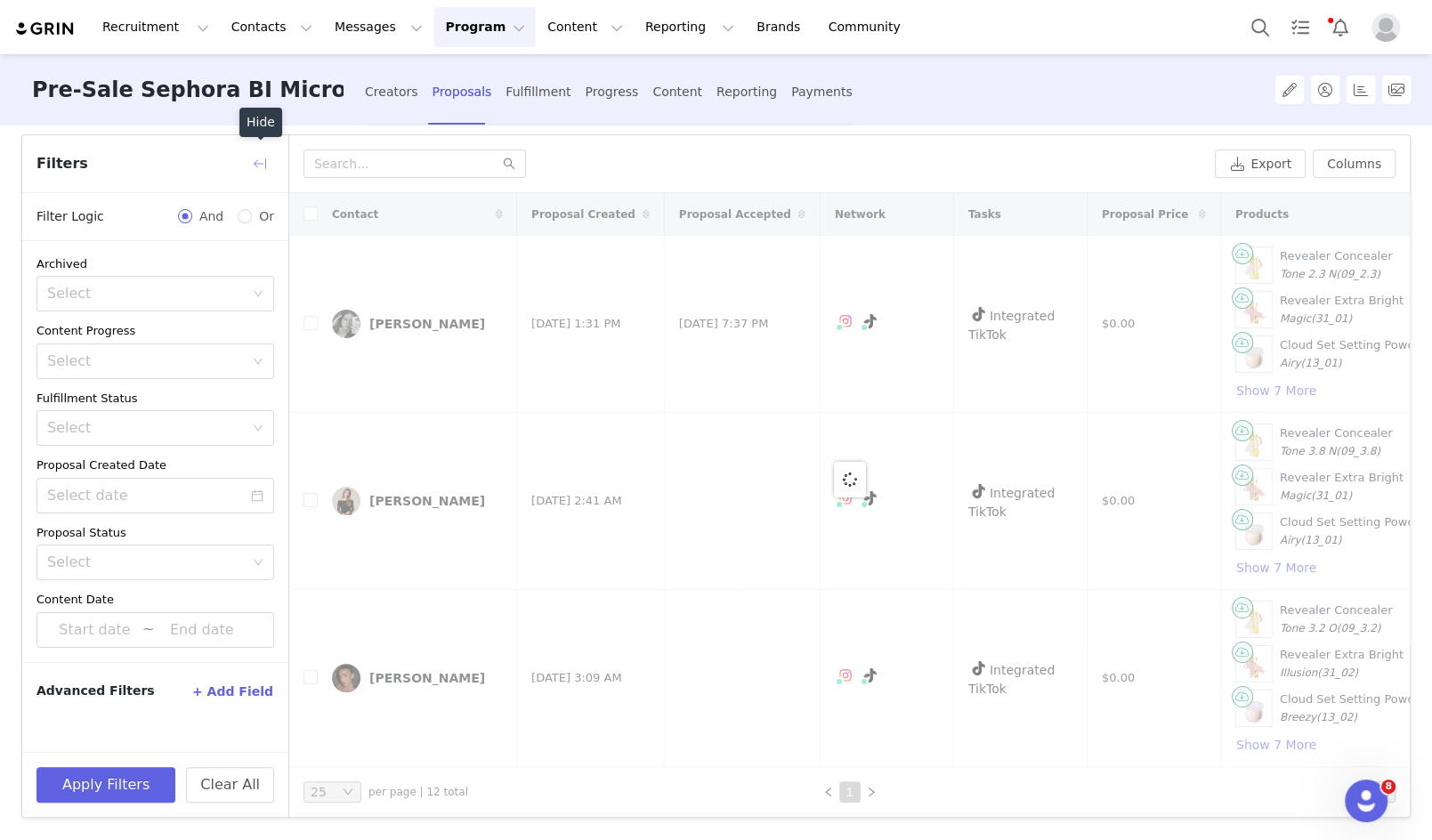
click at [260, 161] on button "button" at bounding box center [259, 163] width 28 height 28
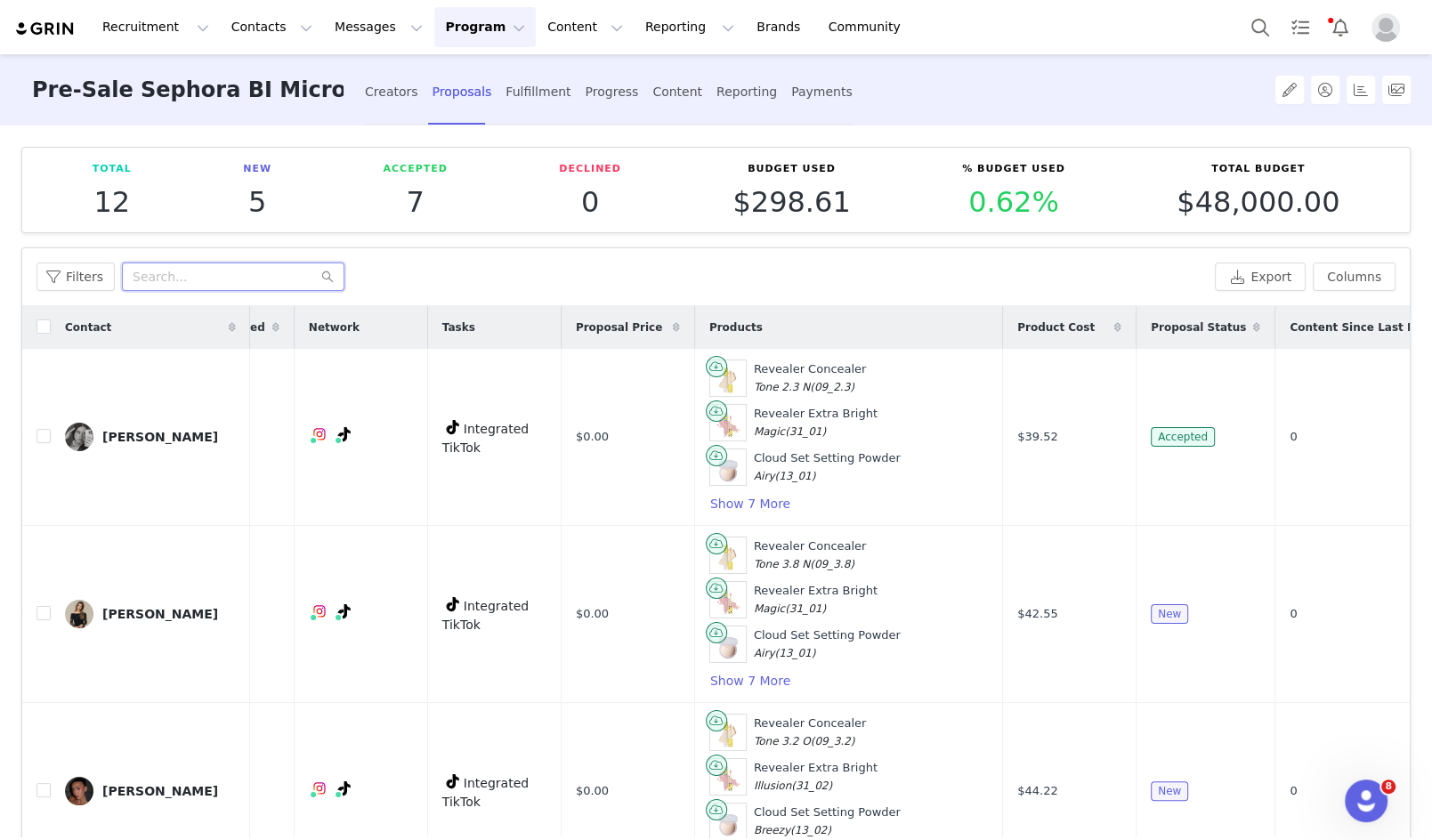
click at [275, 274] on input "text" at bounding box center [233, 276] width 222 height 28
click at [381, 93] on div "Creators" at bounding box center [391, 92] width 53 height 47
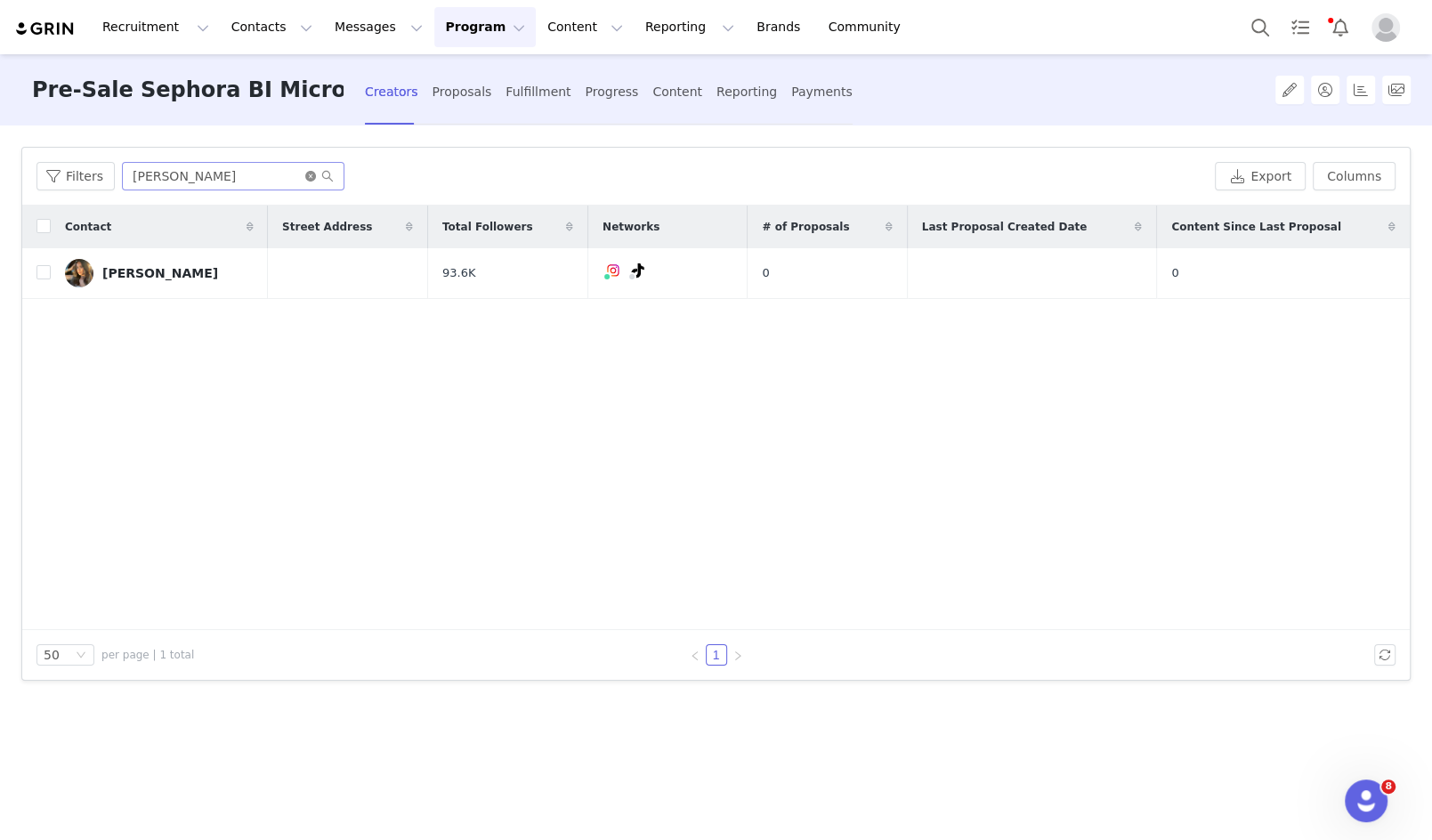
click at [308, 178] on icon "icon: close-circle" at bounding box center [310, 176] width 11 height 11
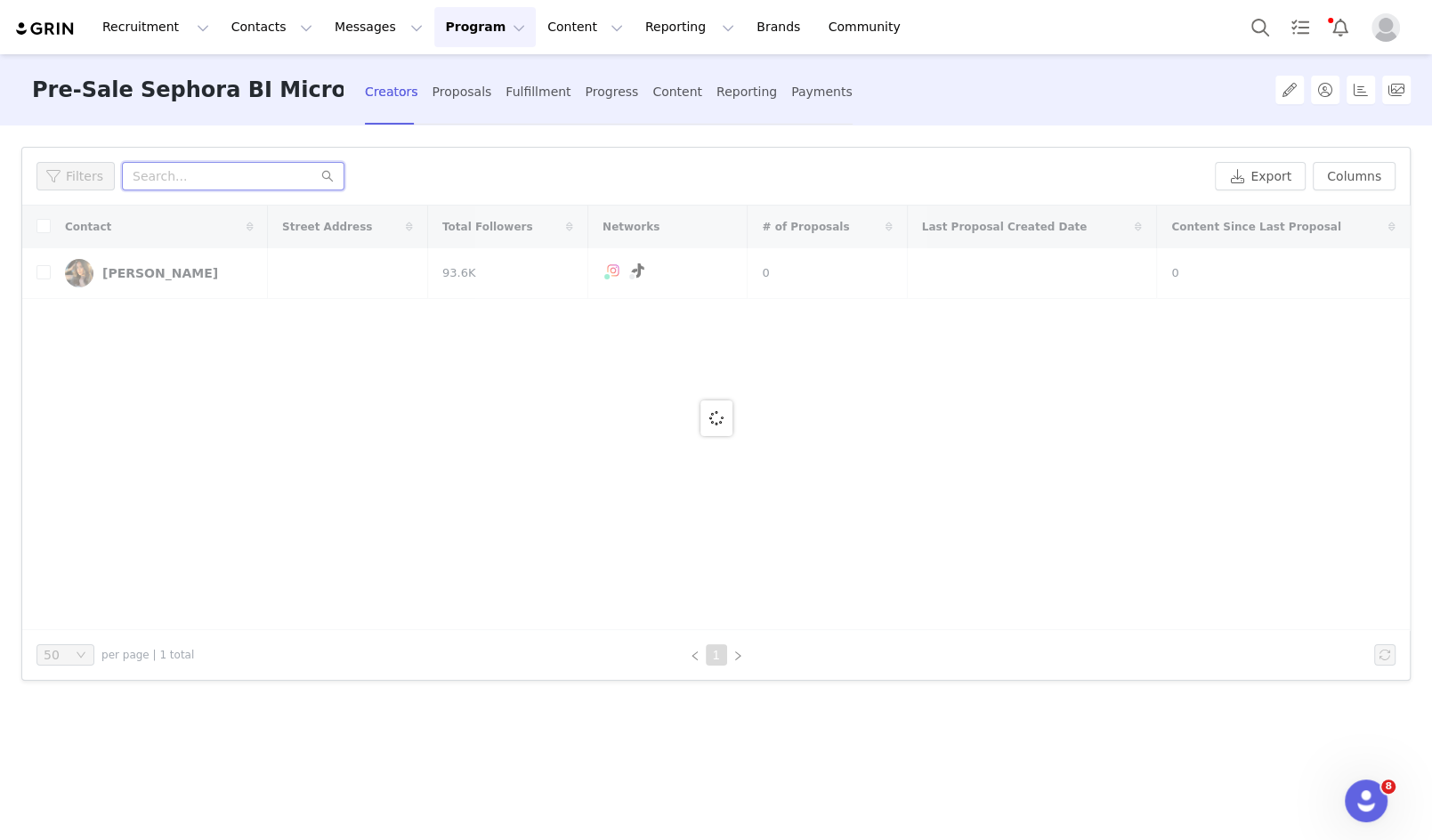
click at [308, 178] on input "text" at bounding box center [233, 176] width 222 height 28
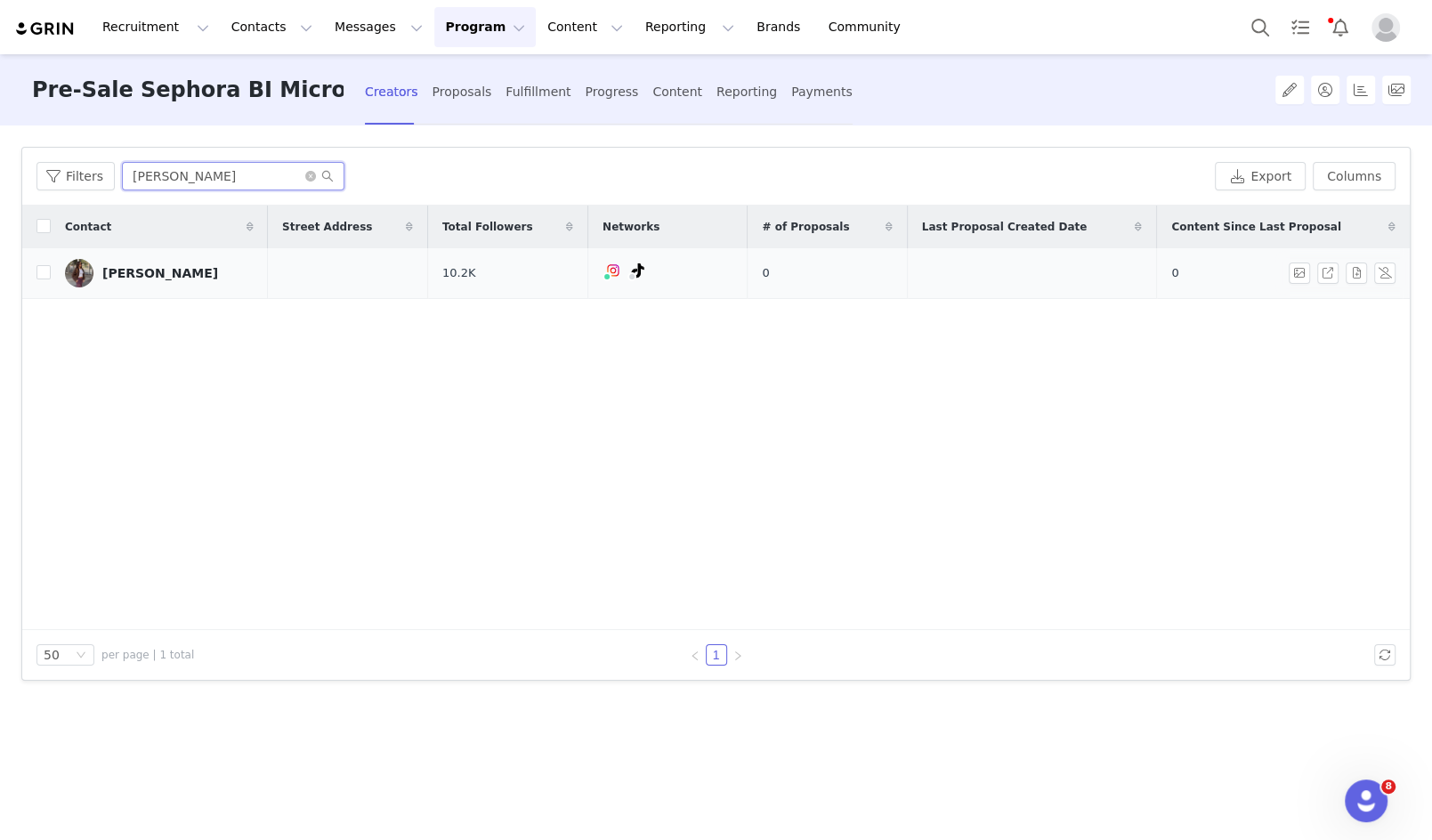
type input "[PERSON_NAME]"
click at [103, 266] on div "[PERSON_NAME]" at bounding box center [161, 273] width 116 height 14
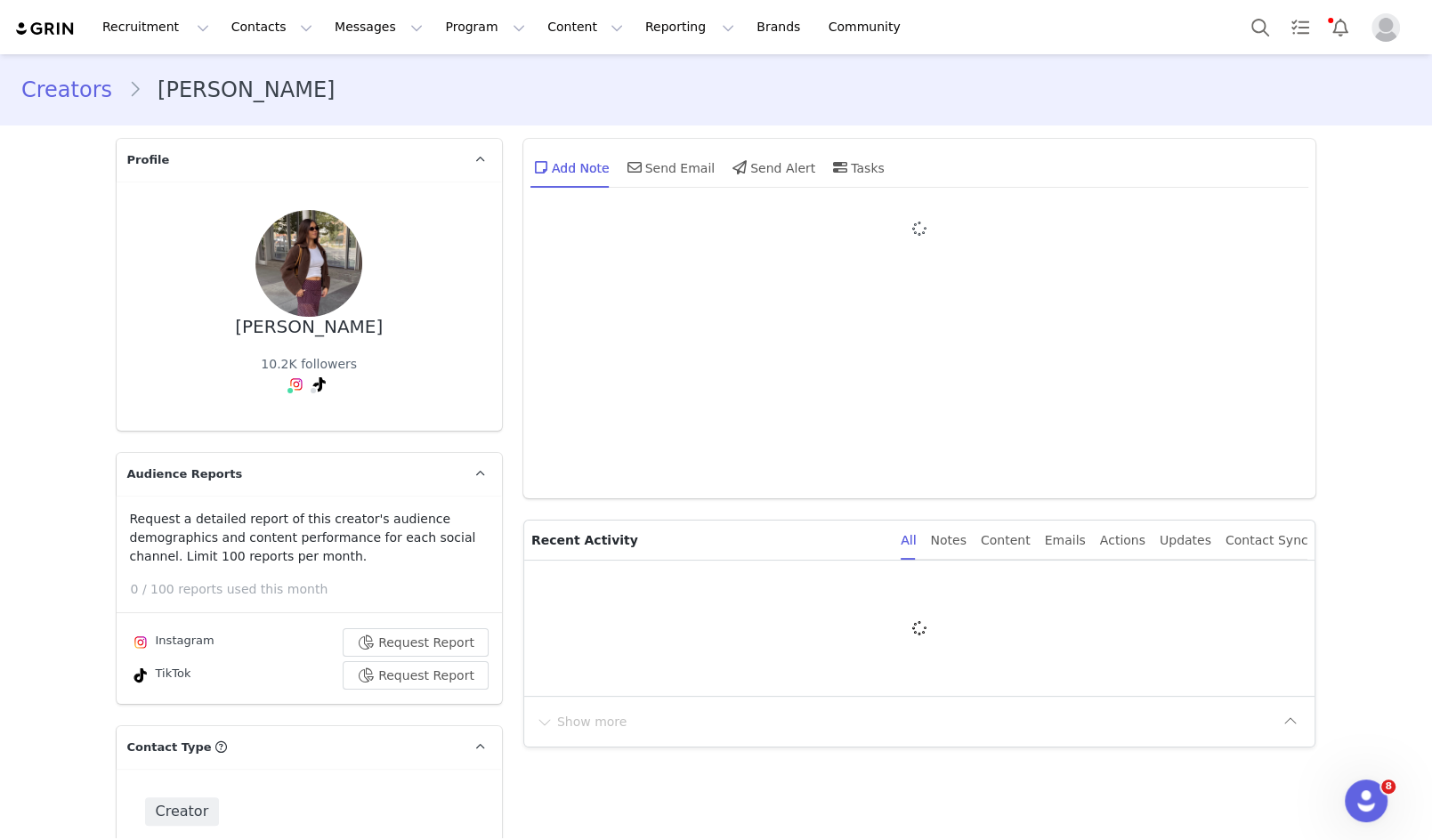
type input "+1 ([GEOGRAPHIC_DATA])"
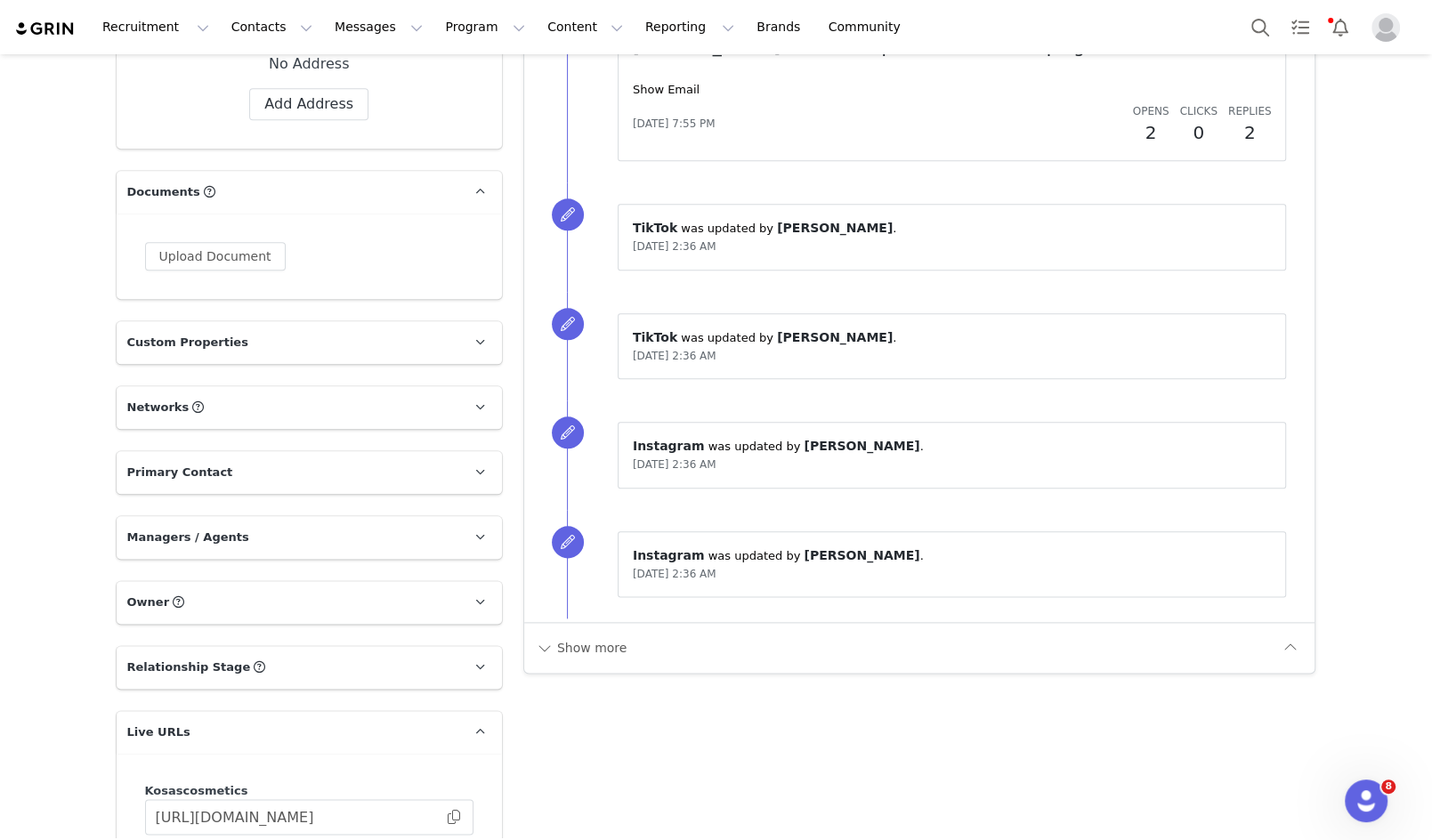
scroll to position [1923, 0]
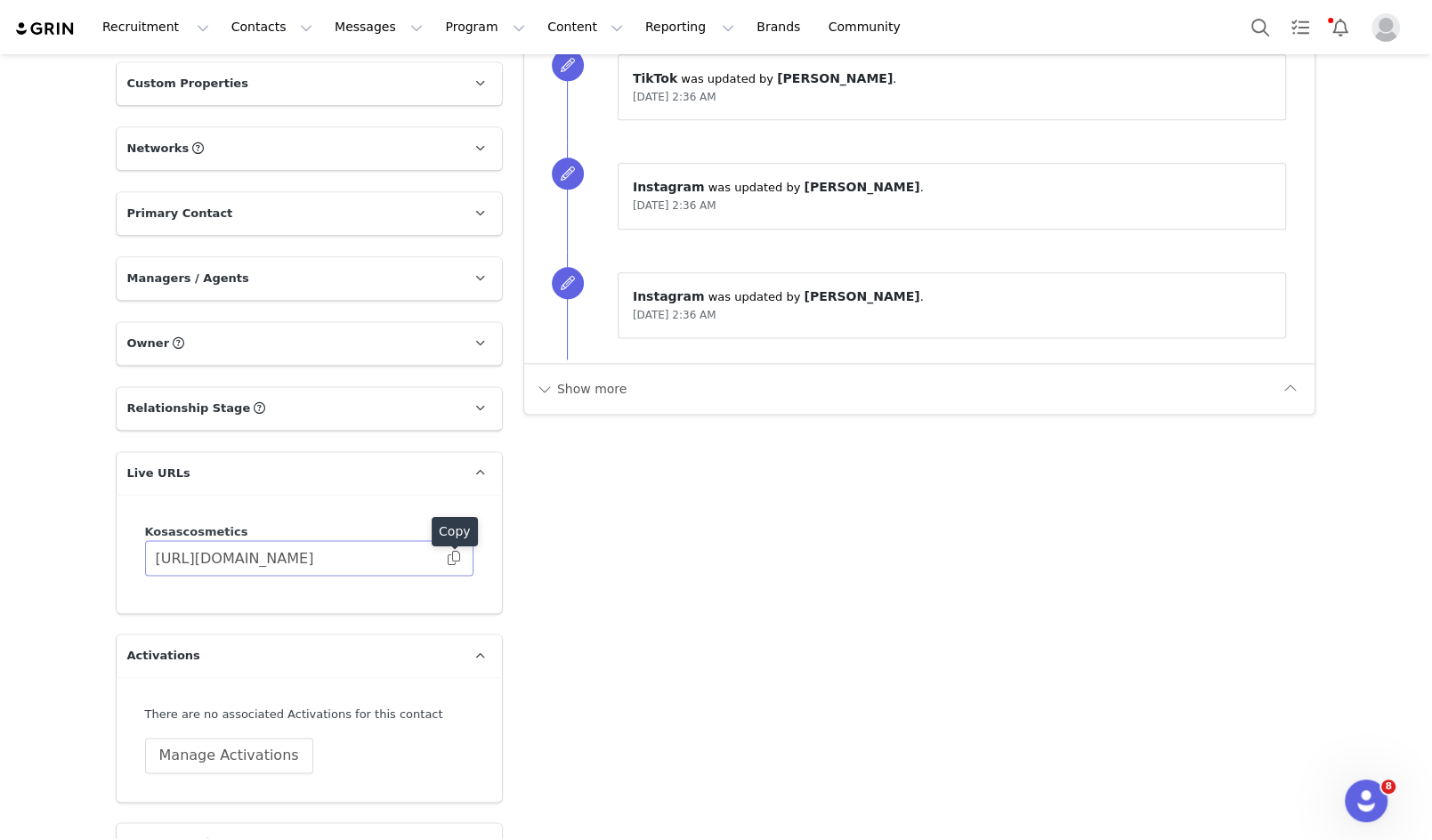
click at [453, 554] on body "Recruitment Recruitment Creator Search Curated Lists Landing Pages Web Extensio…" at bounding box center [716, 420] width 1432 height 840
click at [453, 558] on span at bounding box center [453, 558] width 17 height 0
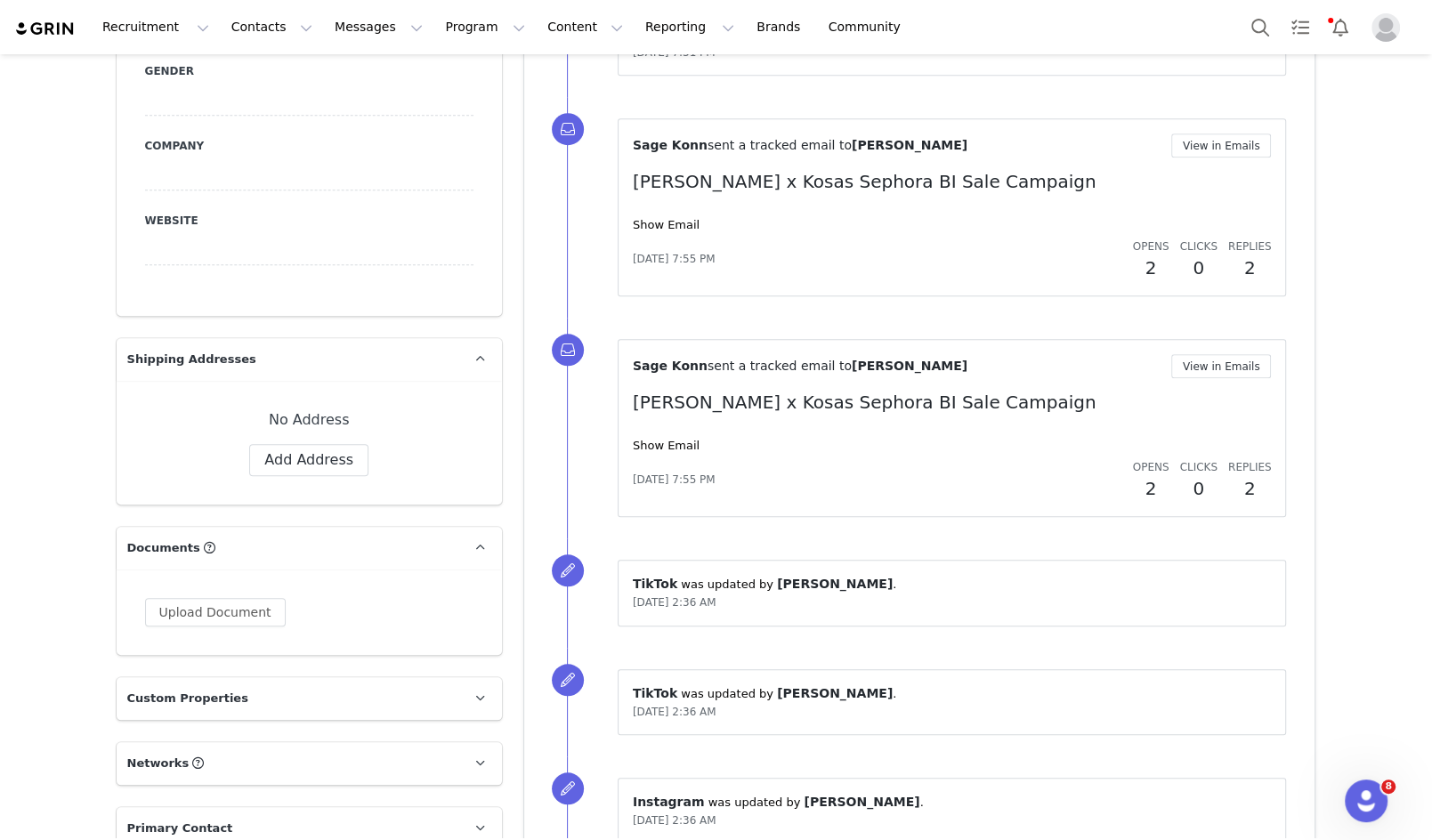
scroll to position [0, 0]
